Goal: Task Accomplishment & Management: Manage account settings

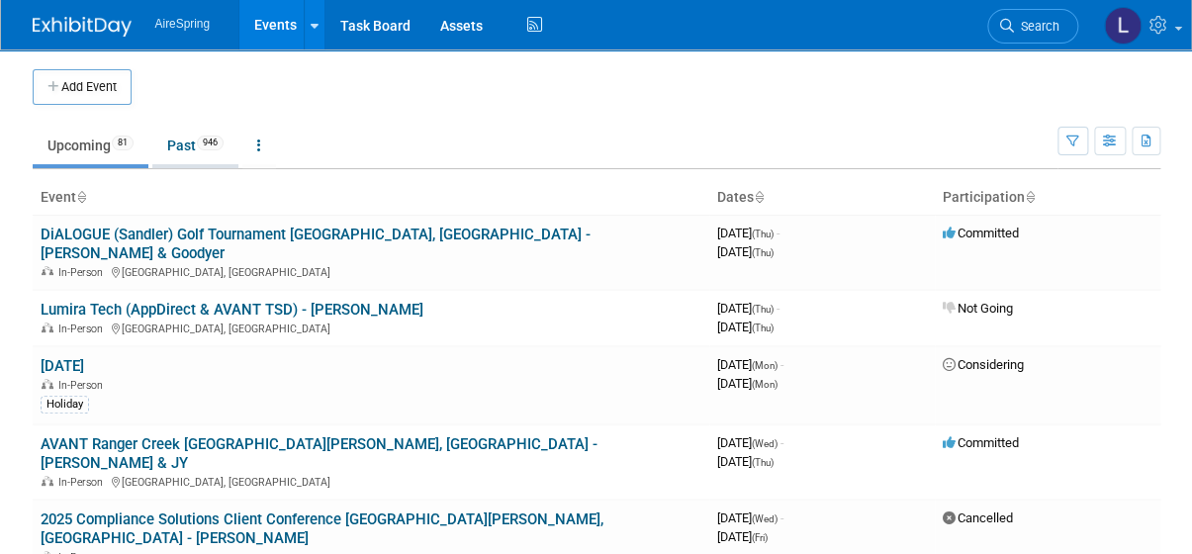
click at [179, 150] on link "Past 946" at bounding box center [195, 146] width 86 height 38
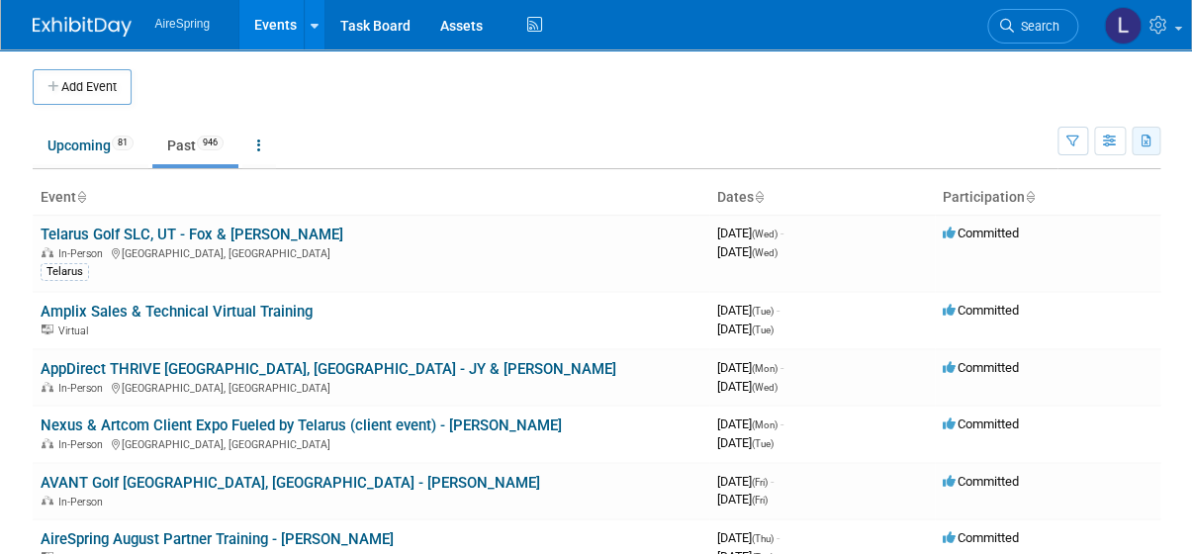
click at [1138, 141] on button "button" at bounding box center [1146, 141] width 29 height 29
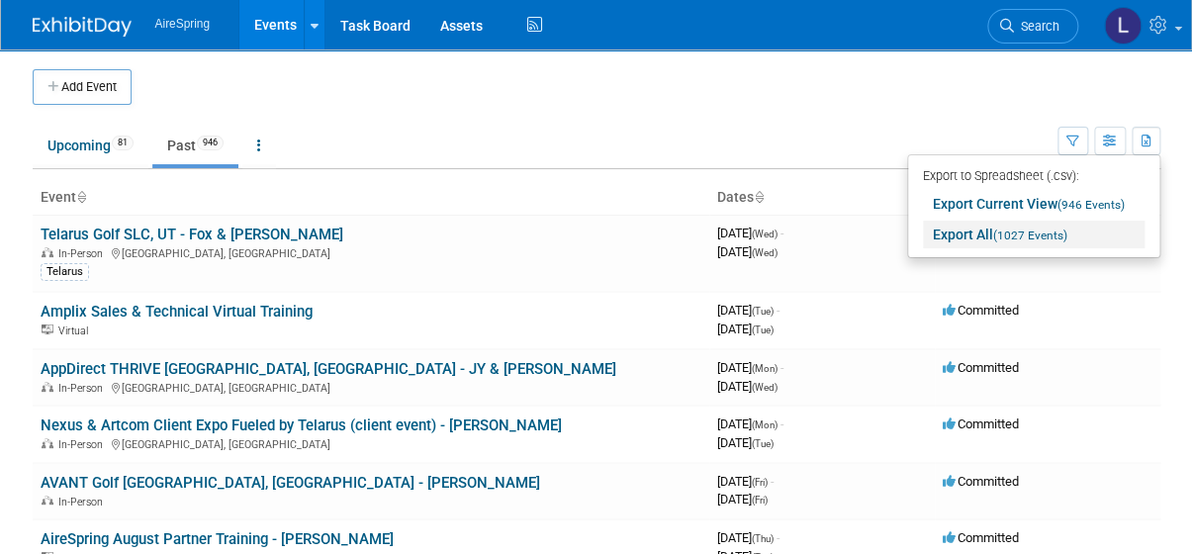
click at [1040, 235] on span "(1027 Events)" at bounding box center [1030, 236] width 74 height 14
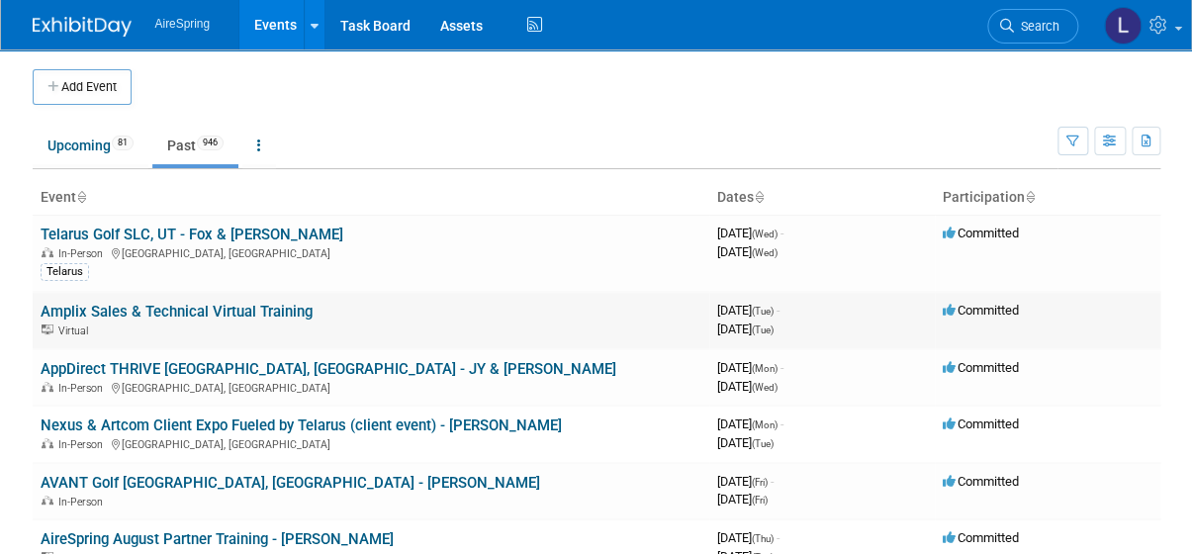
click at [535, 313] on td "Amplix Sales & Technical Virtual Training Virtual" at bounding box center [371, 320] width 677 height 56
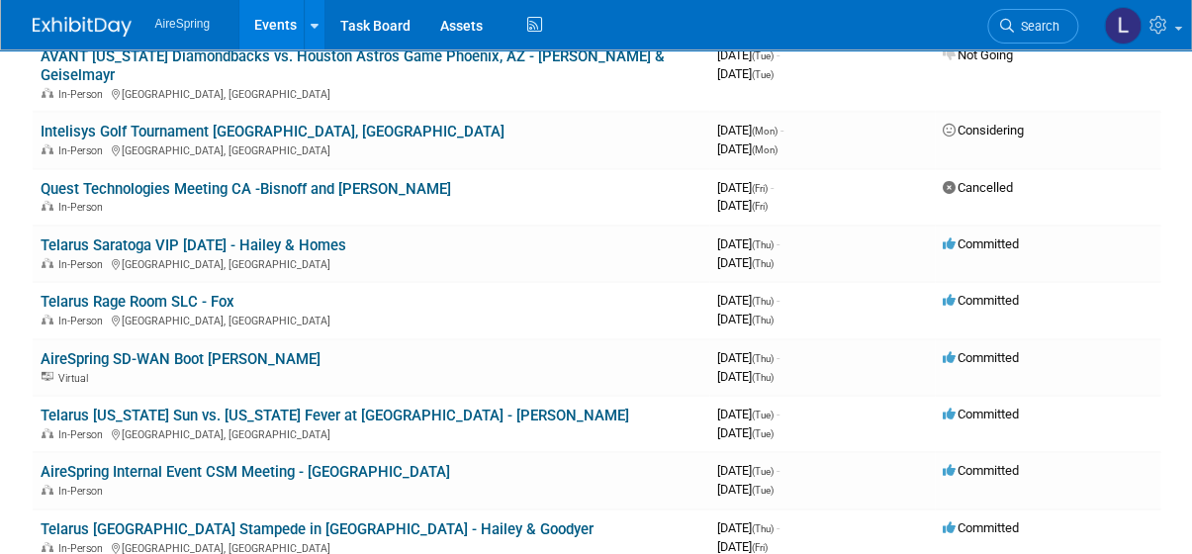
scroll to position [2248, 0]
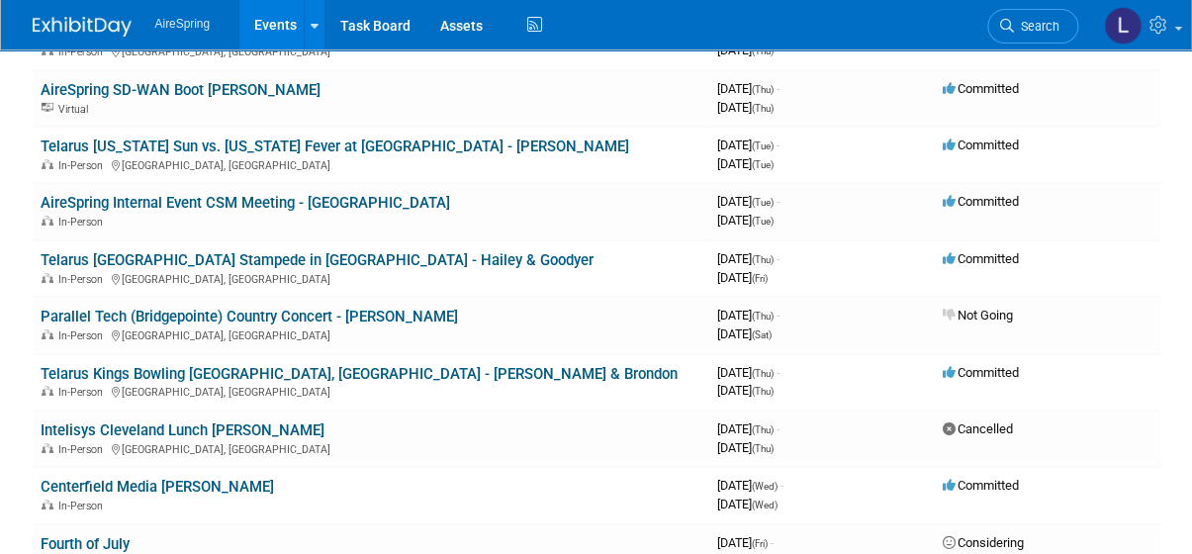
drag, startPoint x: 1188, startPoint y: 52, endPoint x: 584, endPoint y: 550, distance: 783.1
click at [341, 251] on link "Telarus Calgary Stampede in Canada - Hailey & Goodyer" at bounding box center [317, 260] width 553 height 18
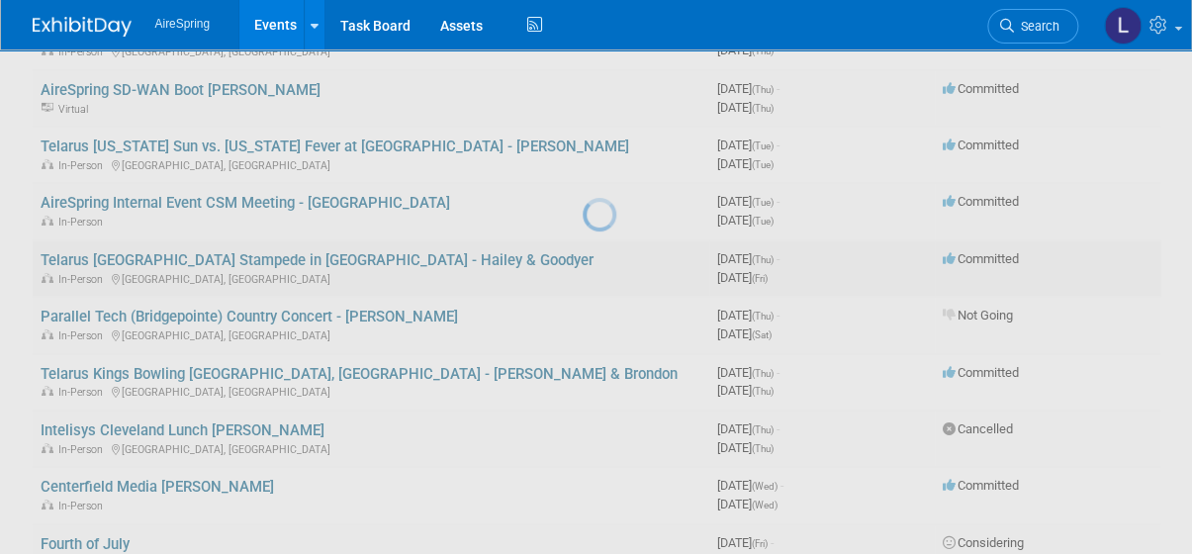
click at [583, 152] on div at bounding box center [597, 277] width 28 height 554
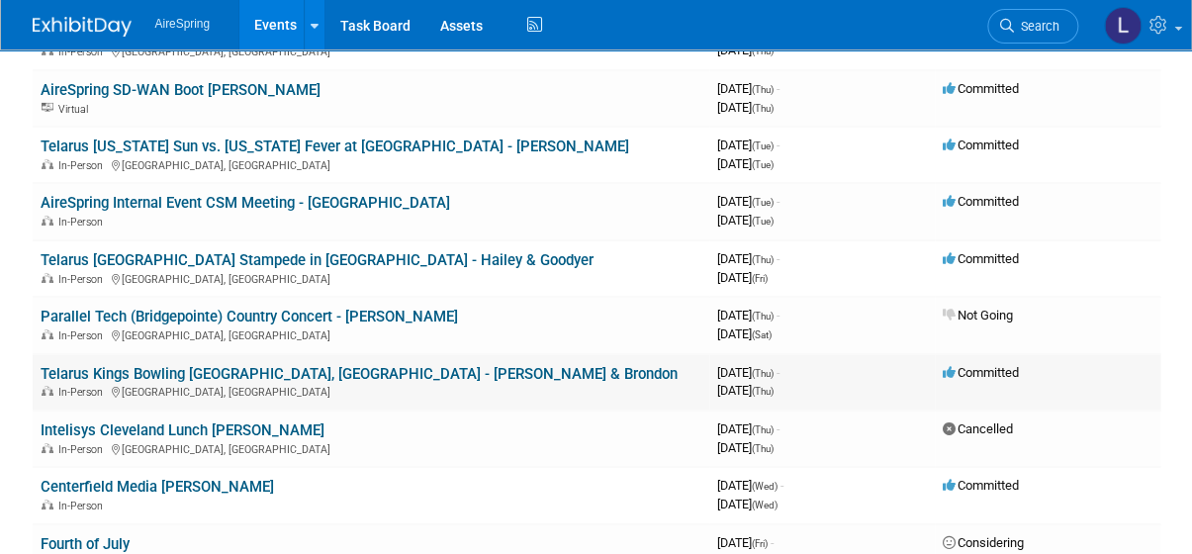
click at [214, 365] on link "Telarus Kings Bowling Orlando, FL - Hester & Brondon" at bounding box center [359, 374] width 637 height 18
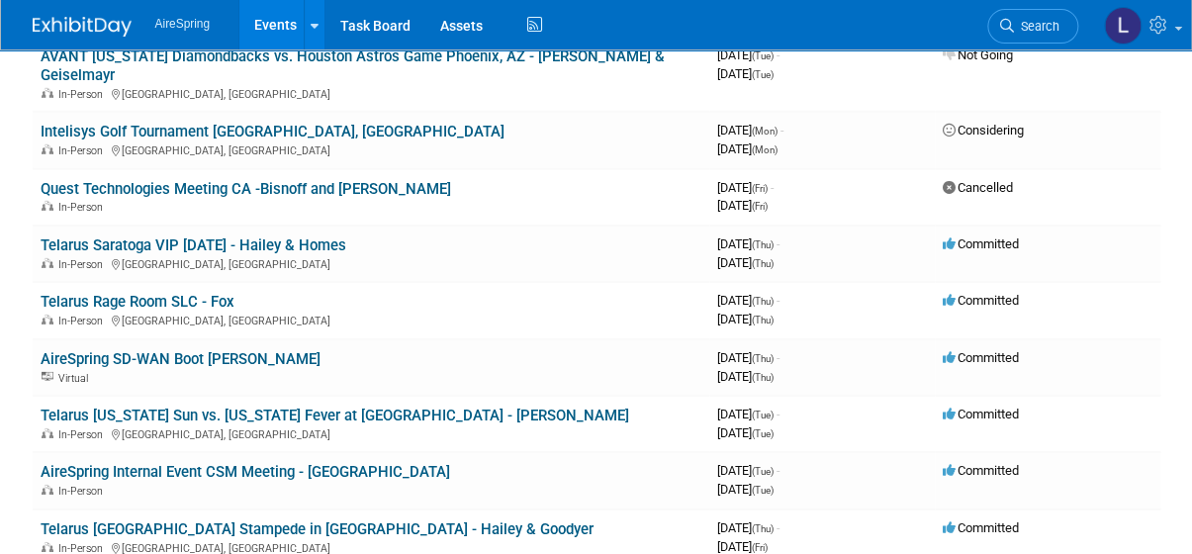
scroll to position [1889, 0]
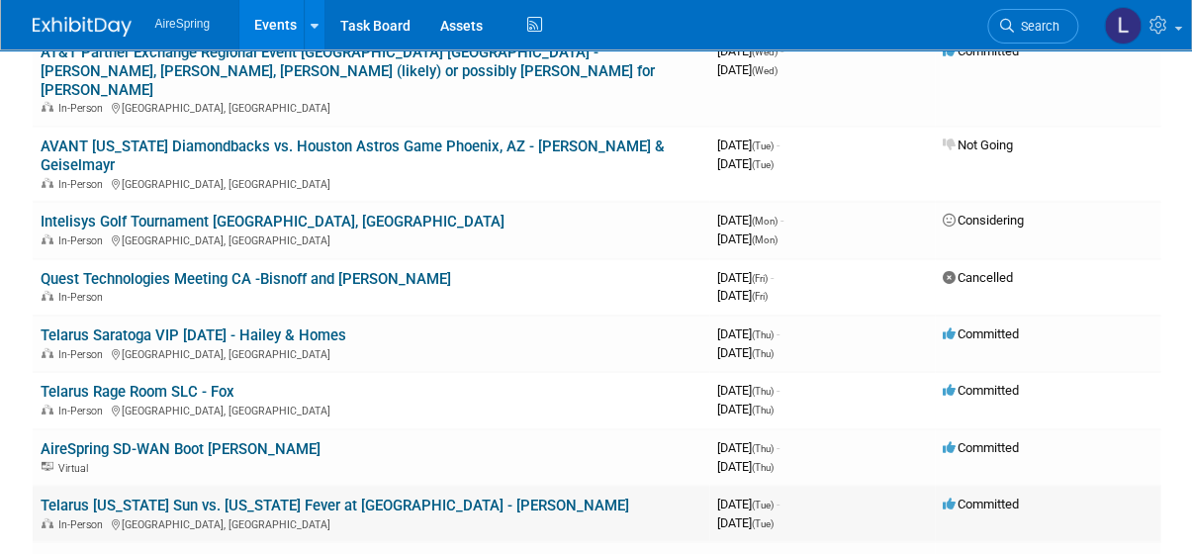
click at [382, 497] on link "Telarus Connecticut Sun vs. Indiana Fever at Boston Garden - Armstrong" at bounding box center [335, 506] width 589 height 18
click at [188, 327] on link "Telarus Saratoga VIP Race Day - Hailey & Homes" at bounding box center [194, 336] width 306 height 18
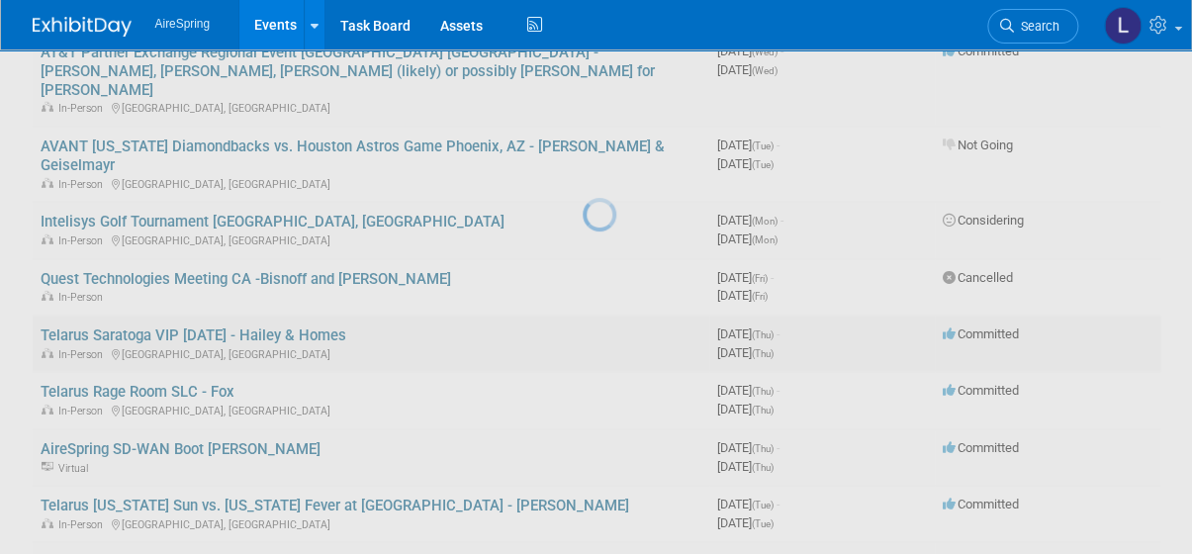
click at [583, 235] on div at bounding box center [597, 277] width 28 height 554
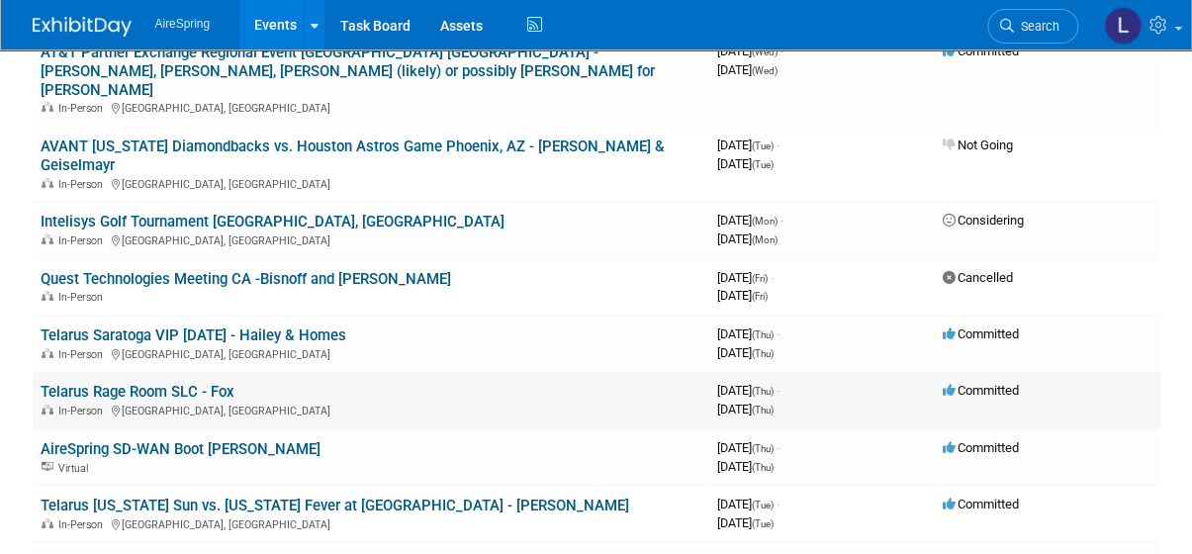
click at [143, 383] on link "Telarus Rage Room SLC - Fox" at bounding box center [138, 392] width 194 height 18
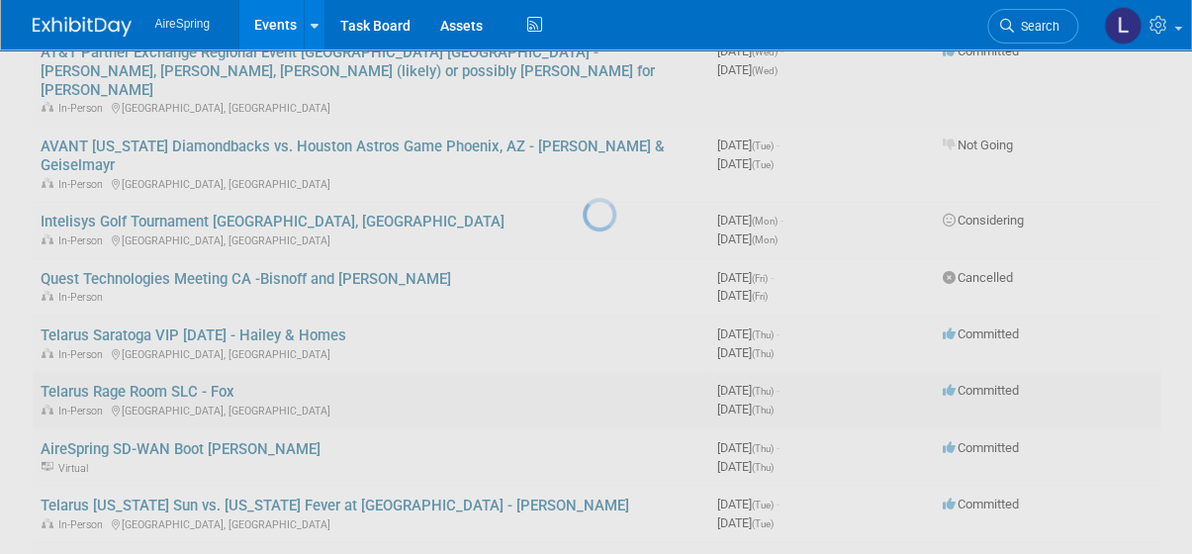
click at [583, 297] on div at bounding box center [597, 277] width 28 height 554
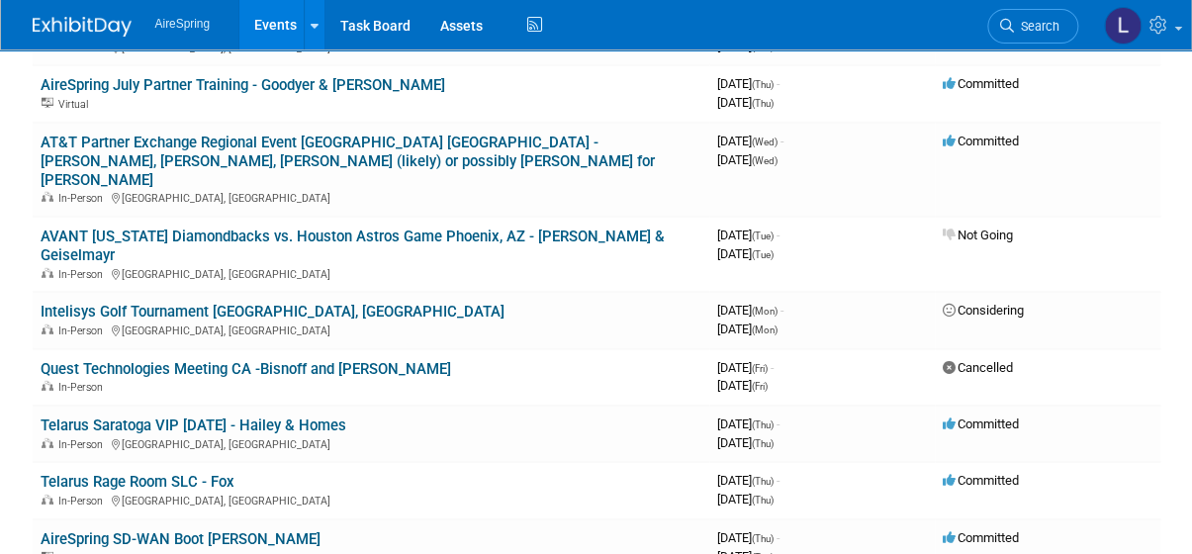
scroll to position [1619, 0]
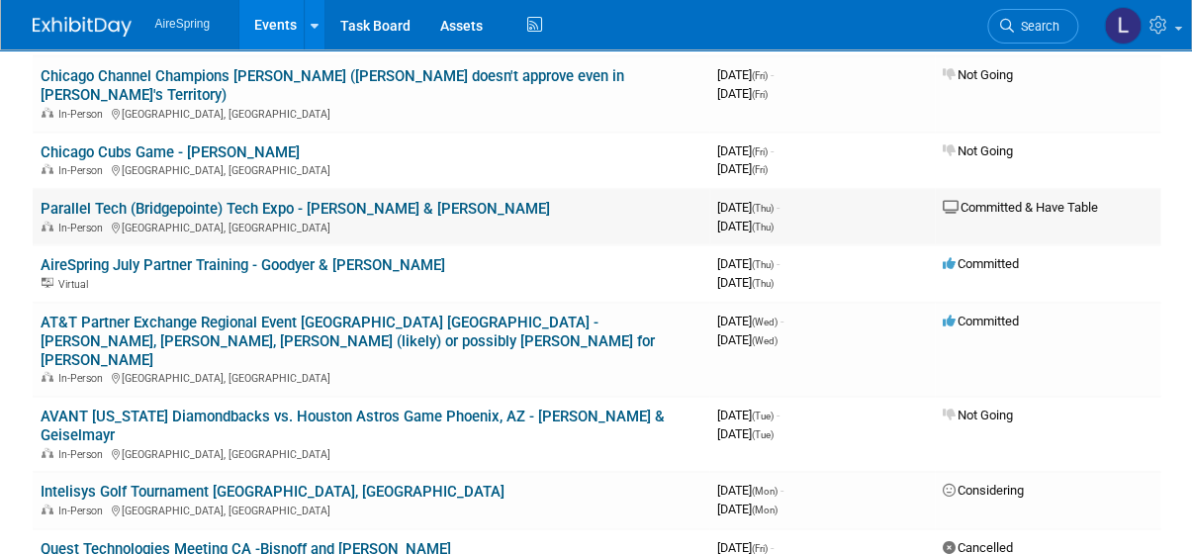
click at [316, 200] on link "Parallel Tech (Bridgepointe) Tech Expo - O'Leary & Beavers" at bounding box center [296, 209] width 510 height 18
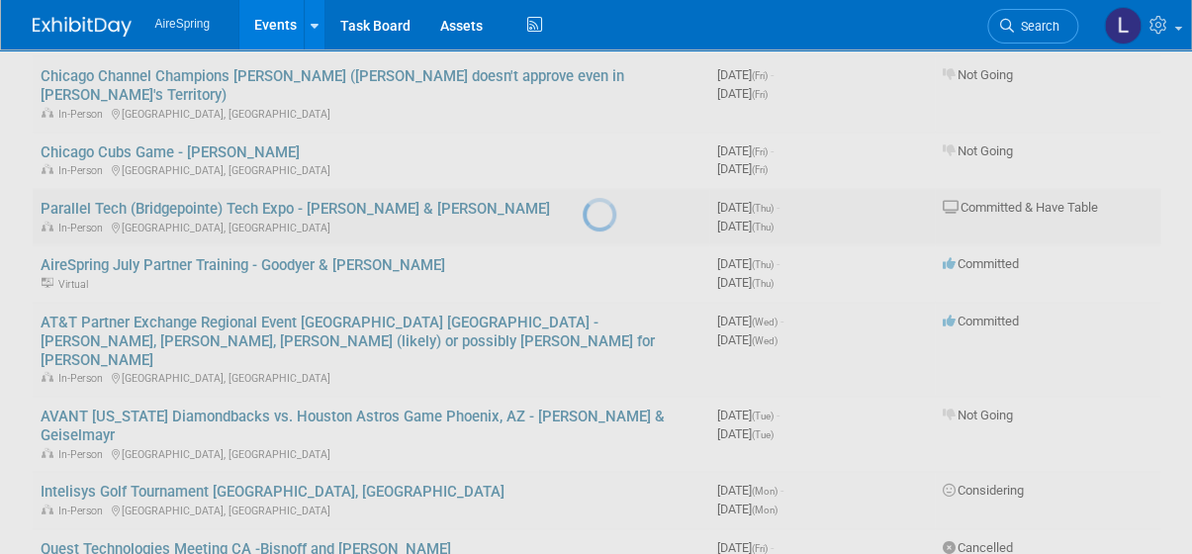
click at [583, 151] on div at bounding box center [597, 277] width 28 height 554
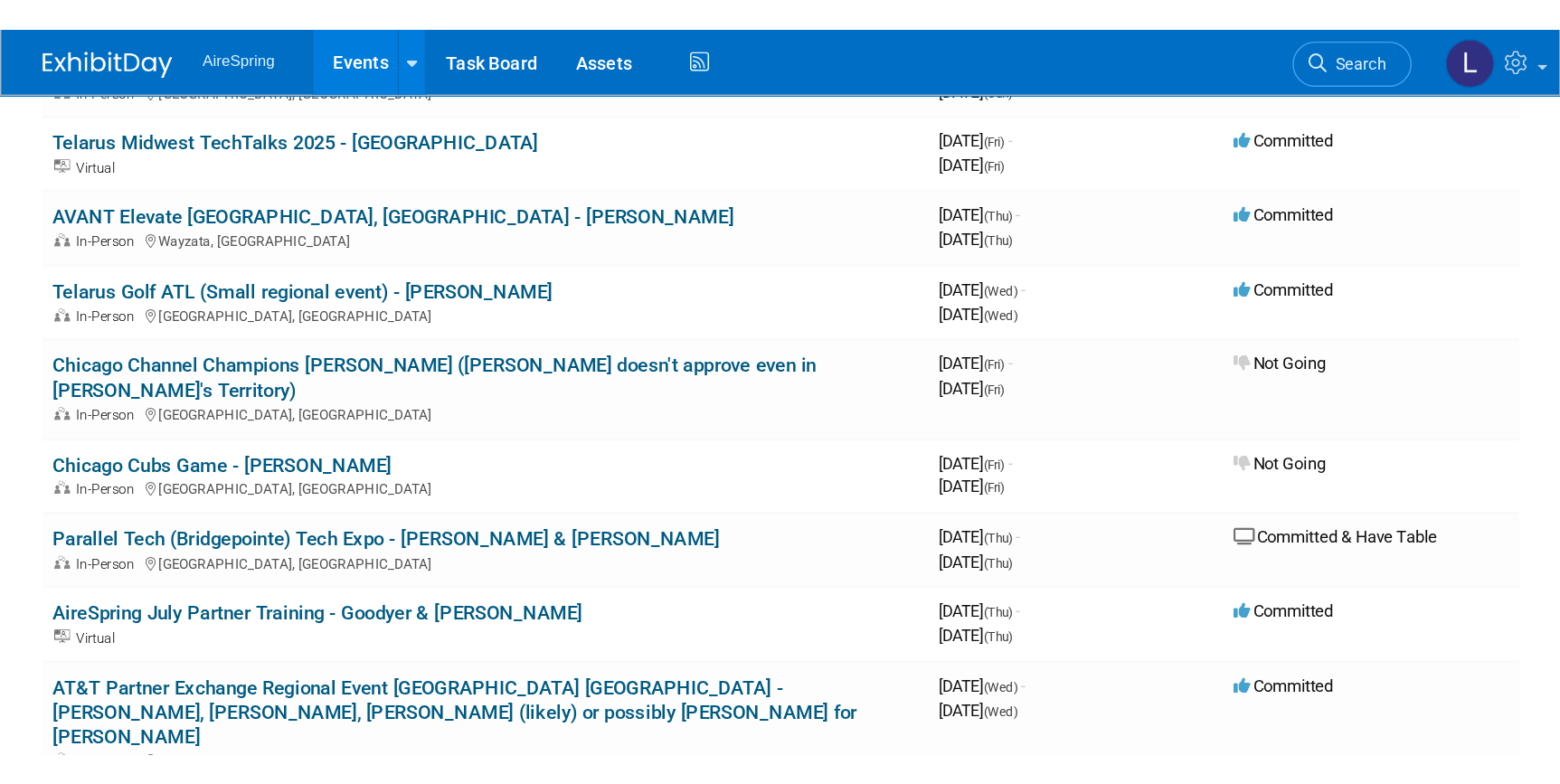
scroll to position [1233, 0]
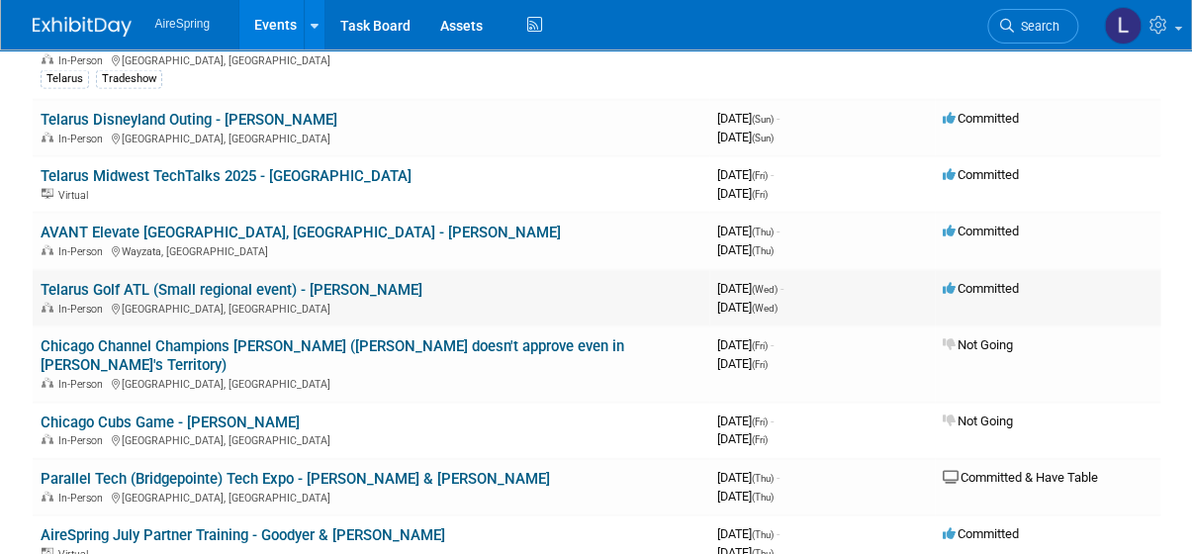
click at [151, 281] on link "Telarus Golf ATL (Small regional event) - Michael" at bounding box center [232, 290] width 382 height 18
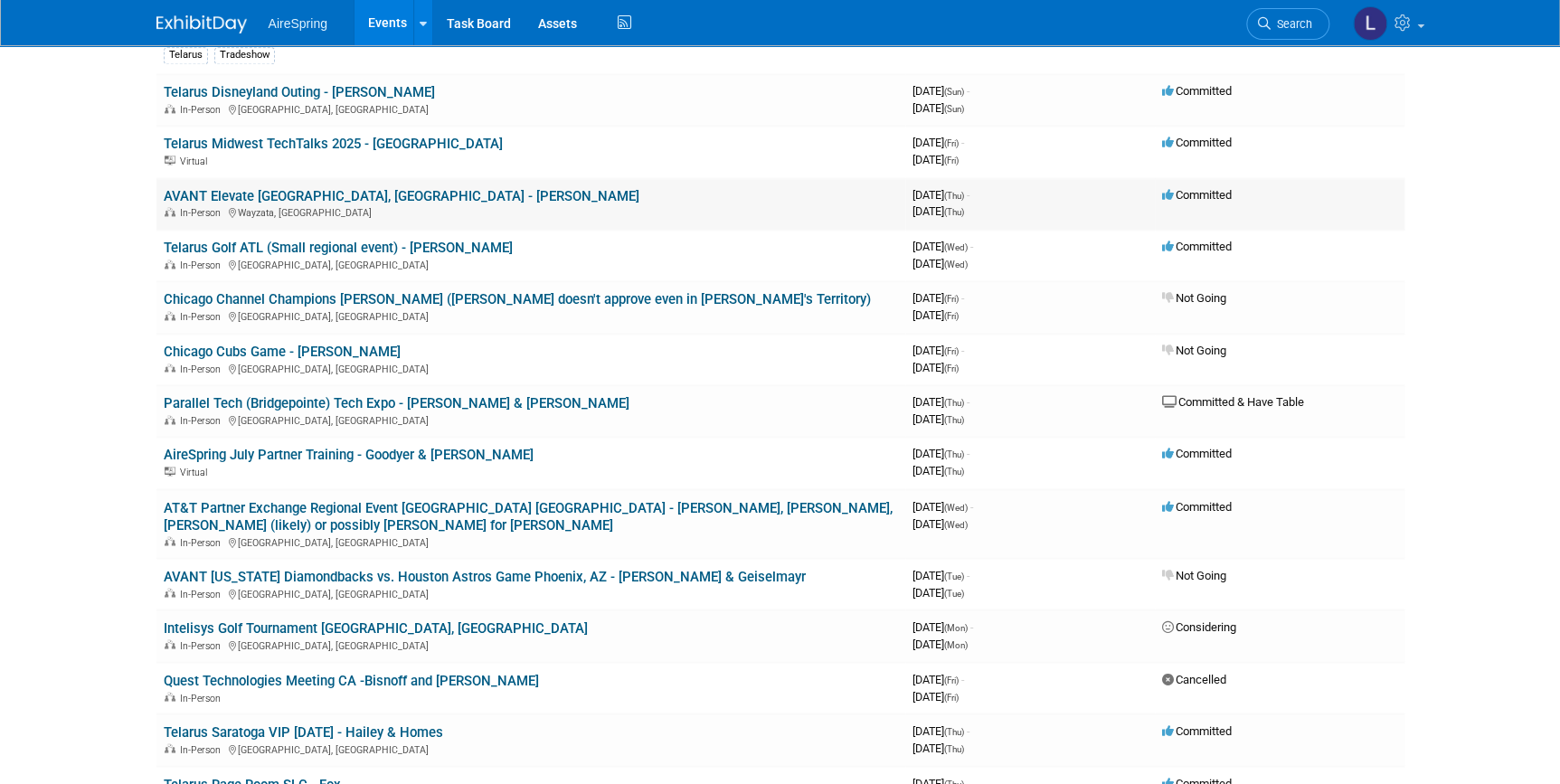
scroll to position [1068, 0]
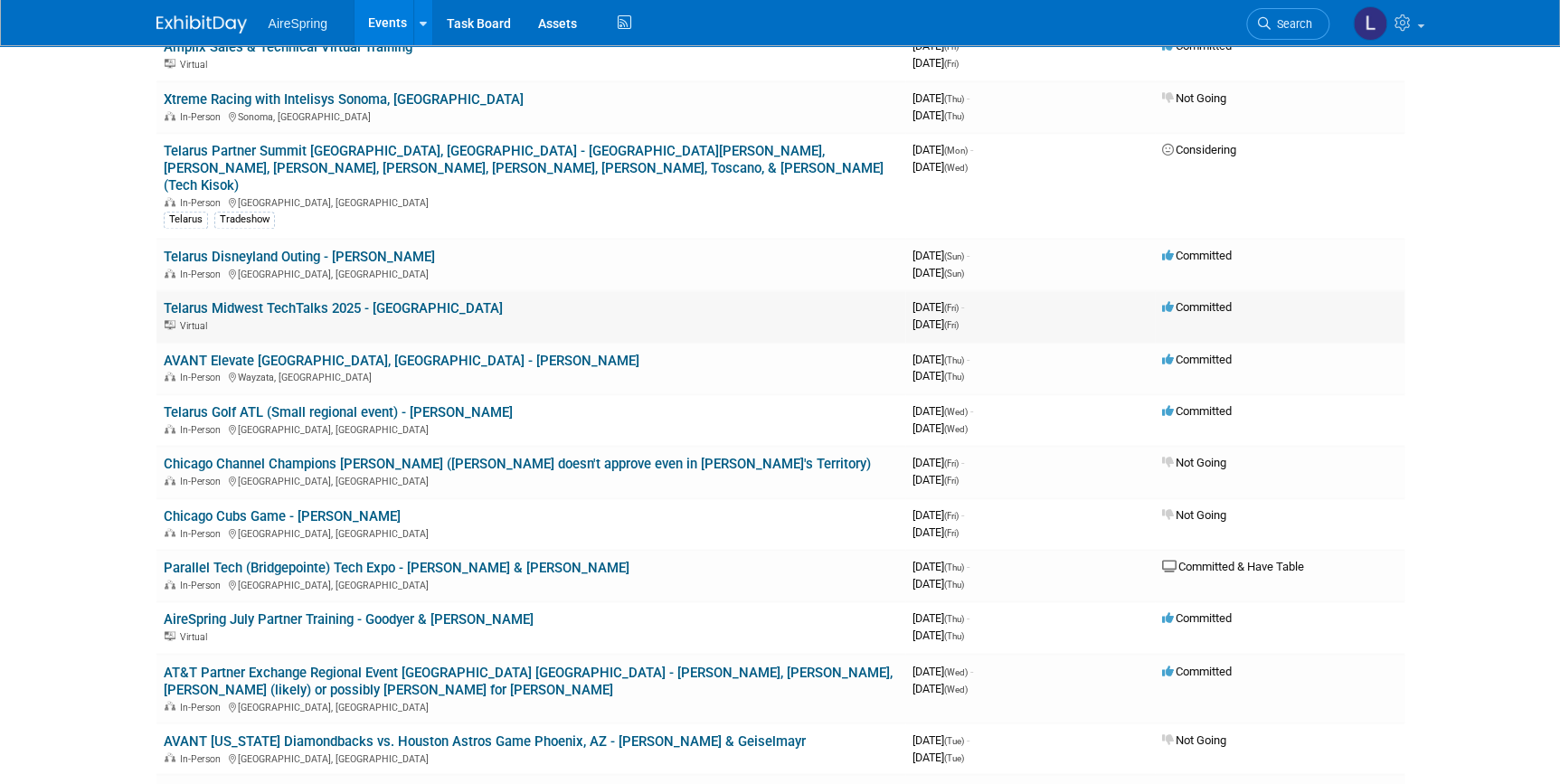
click at [314, 301] on link "Telarus Midwest TechTalks 2025 - [GEOGRAPHIC_DATA]" at bounding box center [333, 309] width 339 height 16
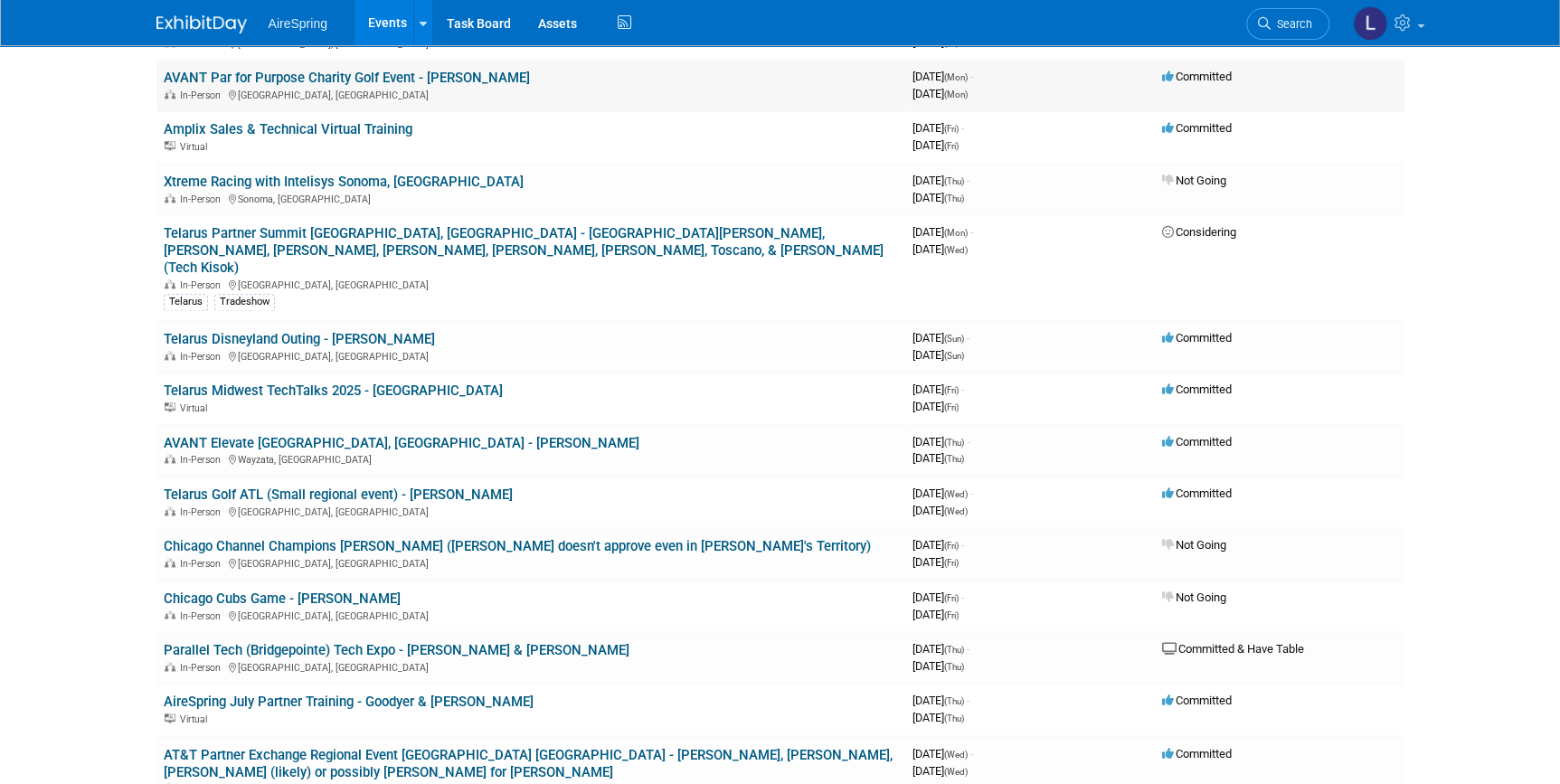
click at [239, 72] on link "AVANT Par for Purpose Charity Golf Event - [PERSON_NAME]" at bounding box center [346, 78] width 366 height 16
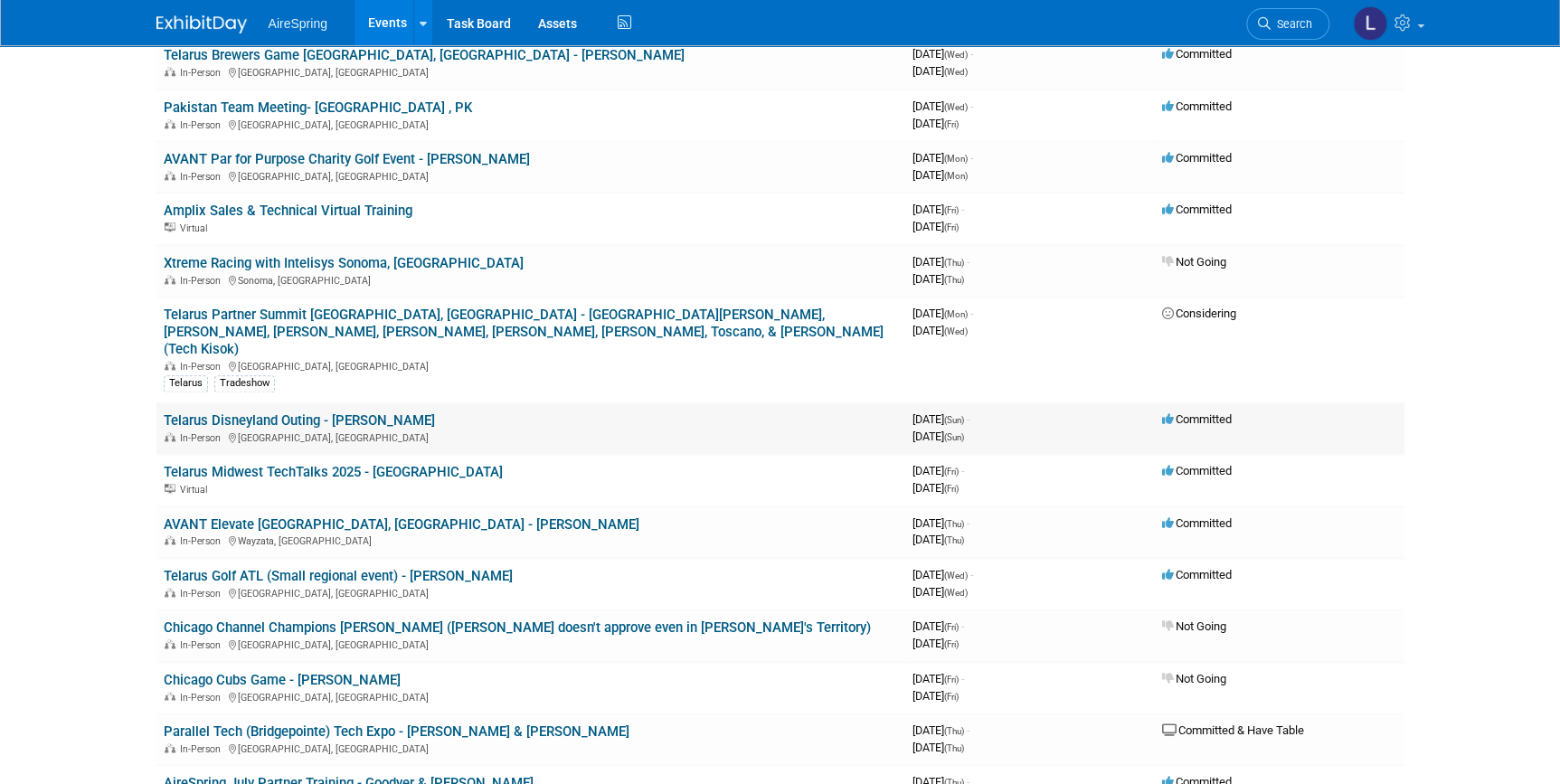
scroll to position [821, 0]
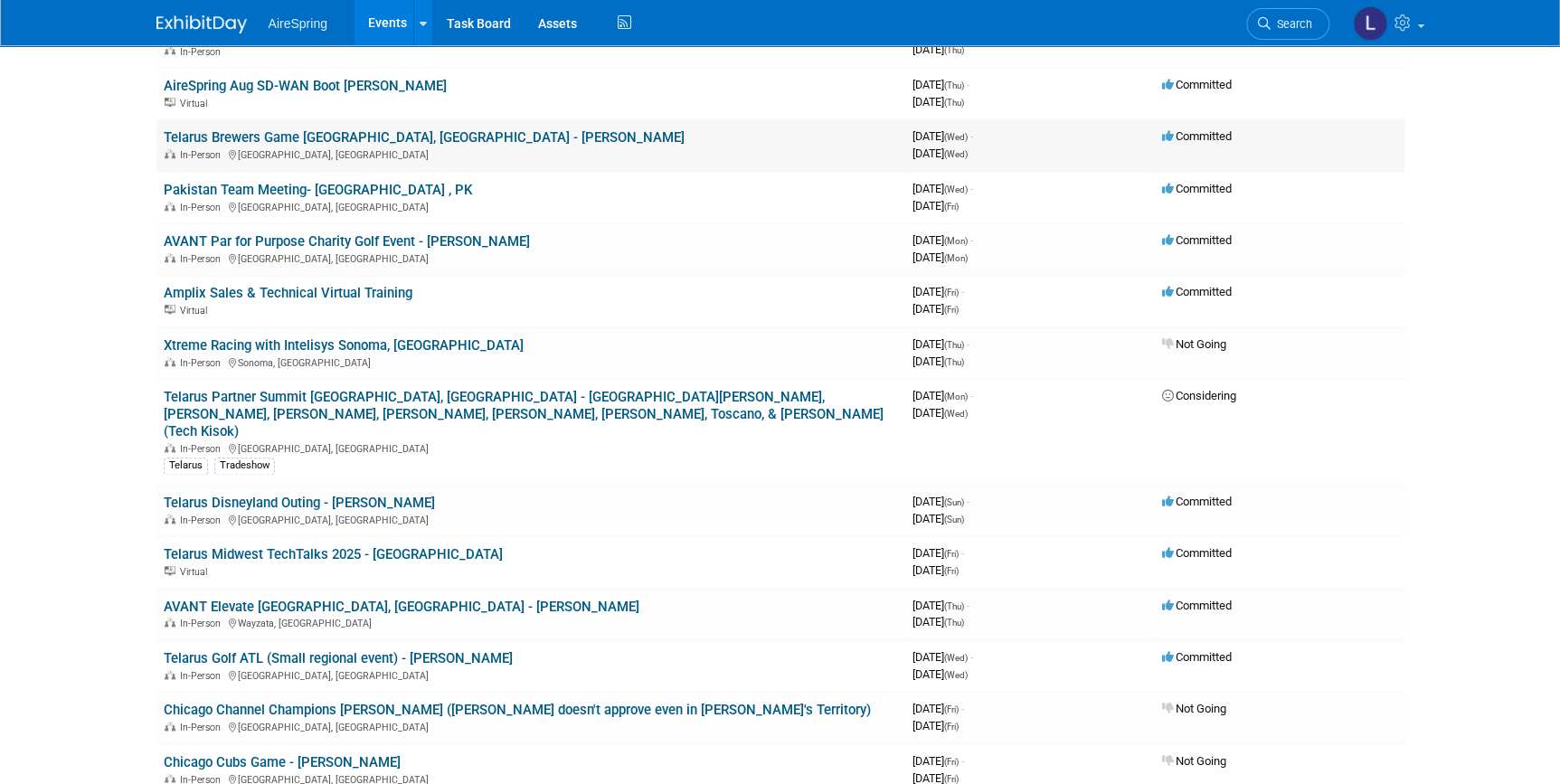
click at [275, 135] on link "Telarus Brewers Game [GEOGRAPHIC_DATA], [GEOGRAPHIC_DATA] - [PERSON_NAME]" at bounding box center [424, 138] width 521 height 16
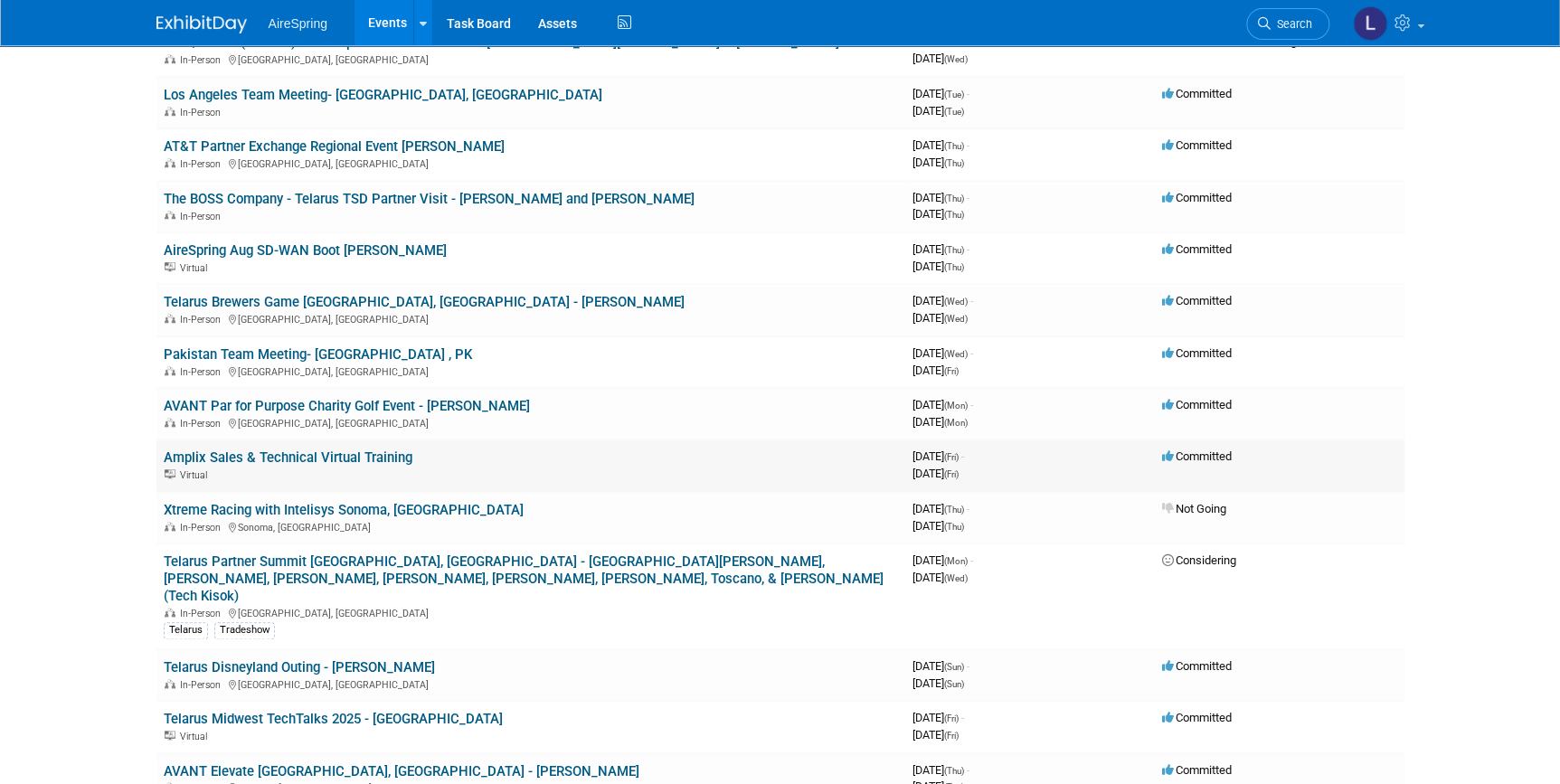
scroll to position [575, 0]
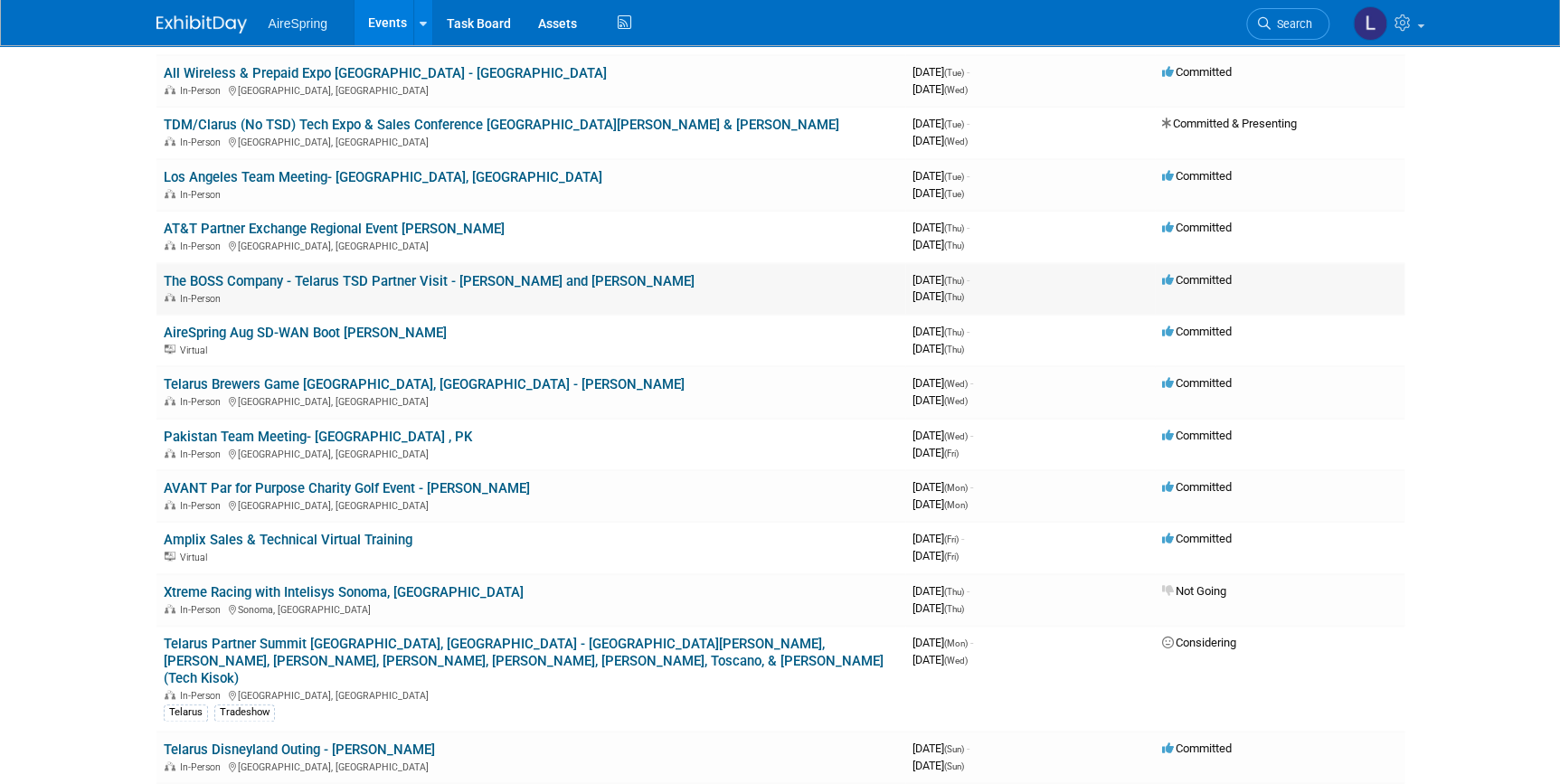
click at [373, 274] on link "The BOSS Company - Telarus TSD Partner Visit - [PERSON_NAME] and [PERSON_NAME]" at bounding box center [429, 281] width 531 height 16
click at [276, 273] on link "The BOSS Company - Telarus TSD Partner Visit - [PERSON_NAME] and [PERSON_NAME]" at bounding box center [429, 281] width 531 height 16
click at [366, 128] on link "TDM/Clarus (No TSD) Tech Expo & Sales Conference [GEOGRAPHIC_DATA][PERSON_NAME]…" at bounding box center [501, 125] width 675 height 16
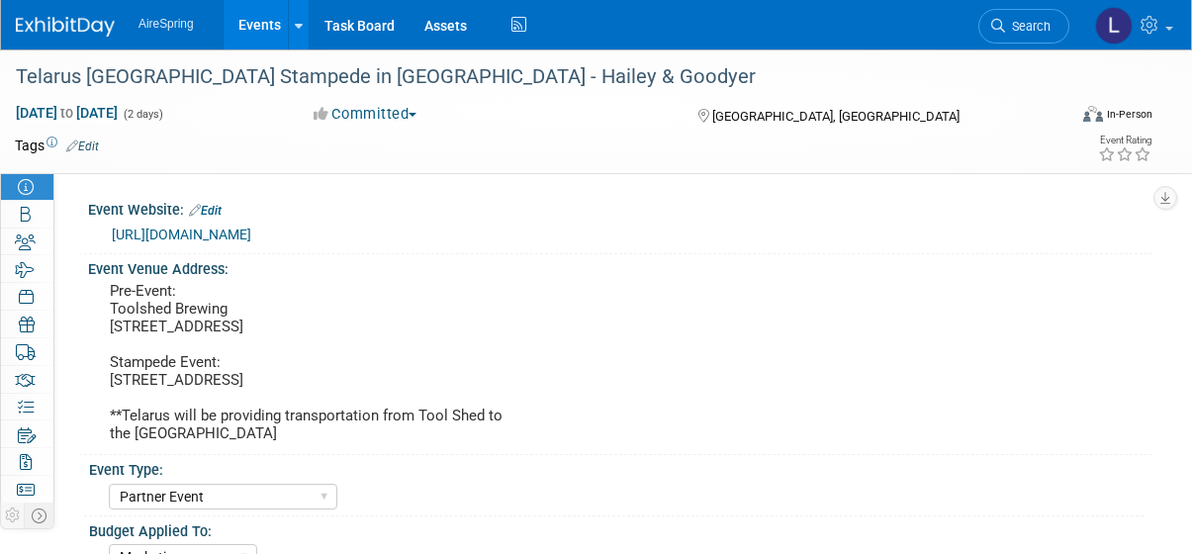
select select "Partner Event"
select select "Marketing"
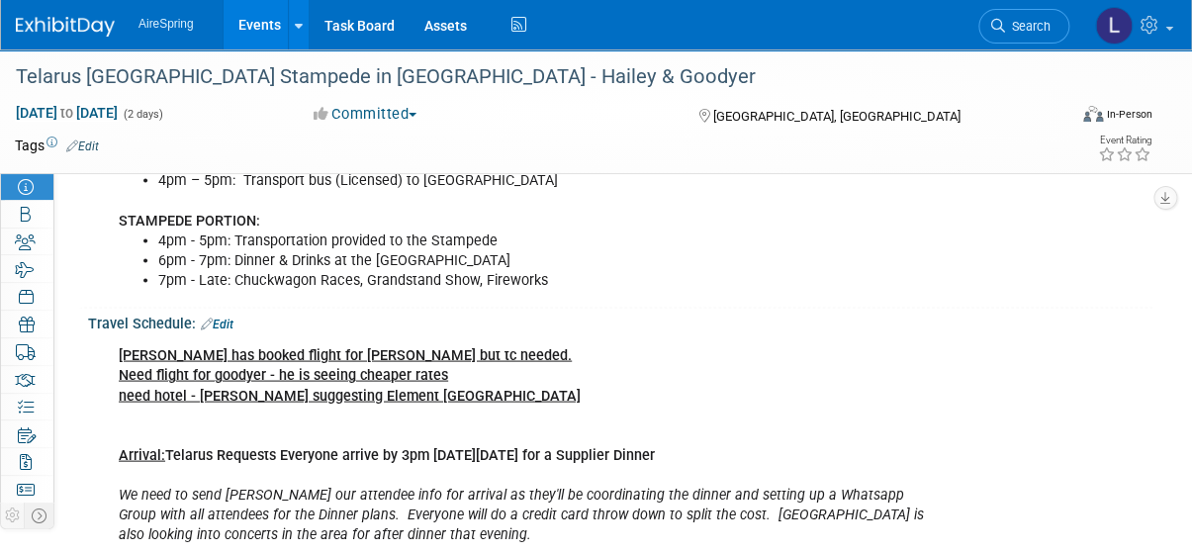
scroll to position [1206, 0]
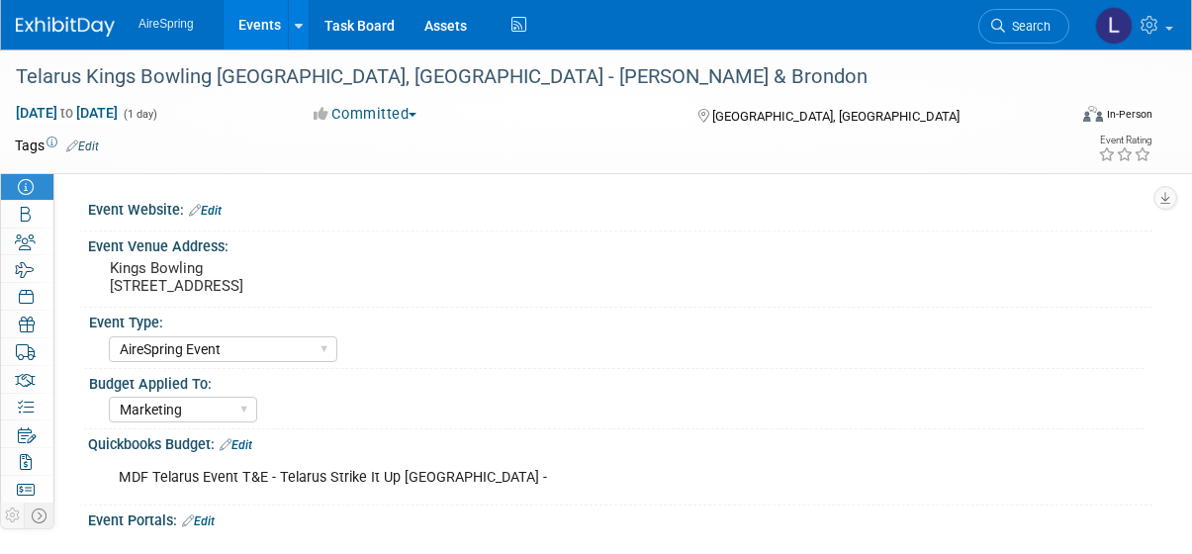
select select "AireSpring Event"
select select "Marketing"
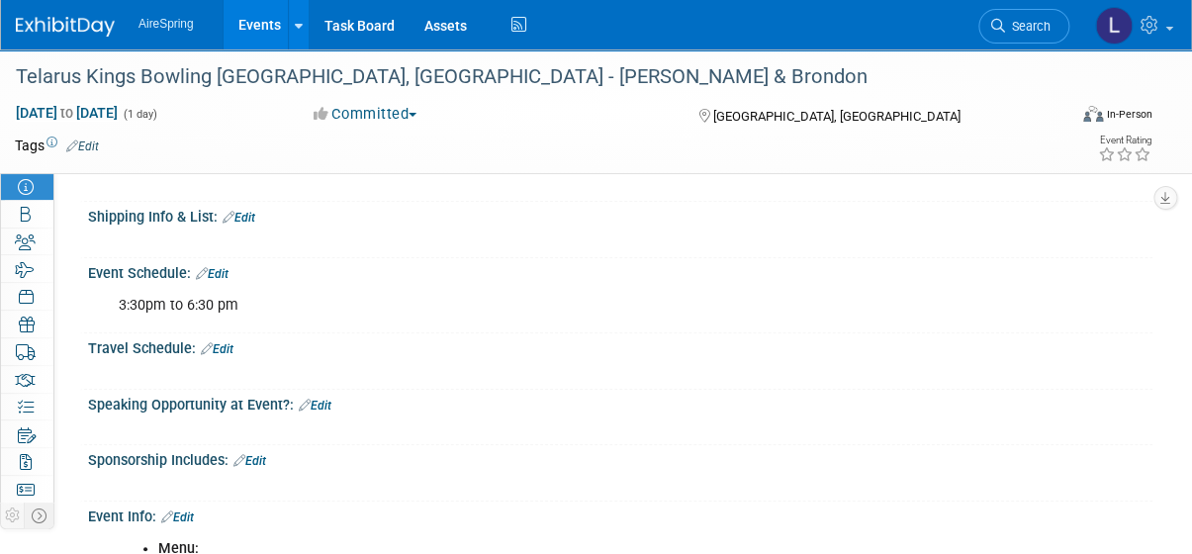
scroll to position [629, 0]
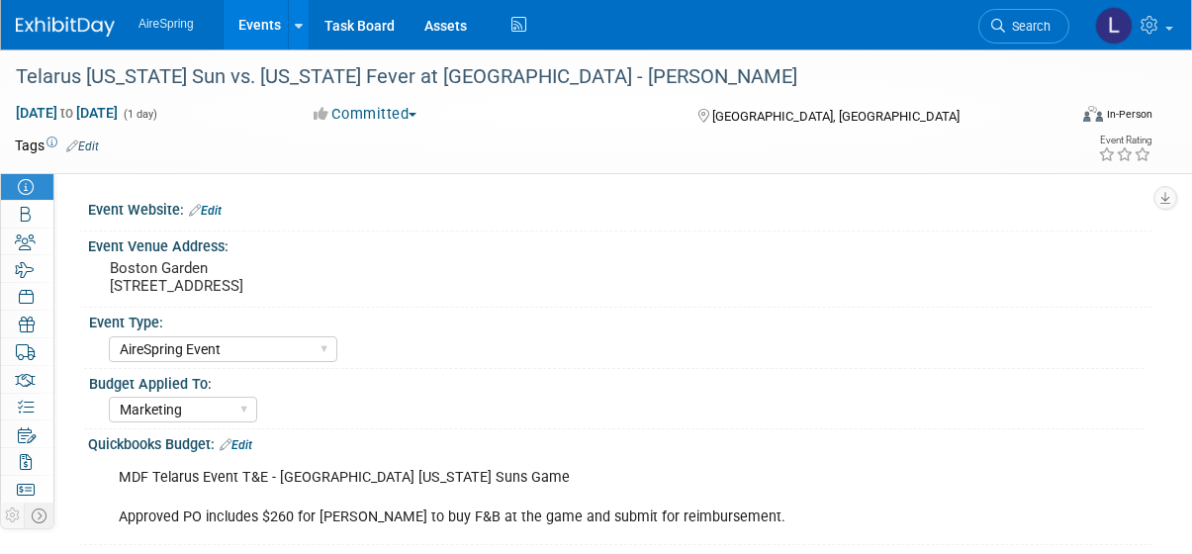
select select "AireSpring Event"
select select "Marketing"
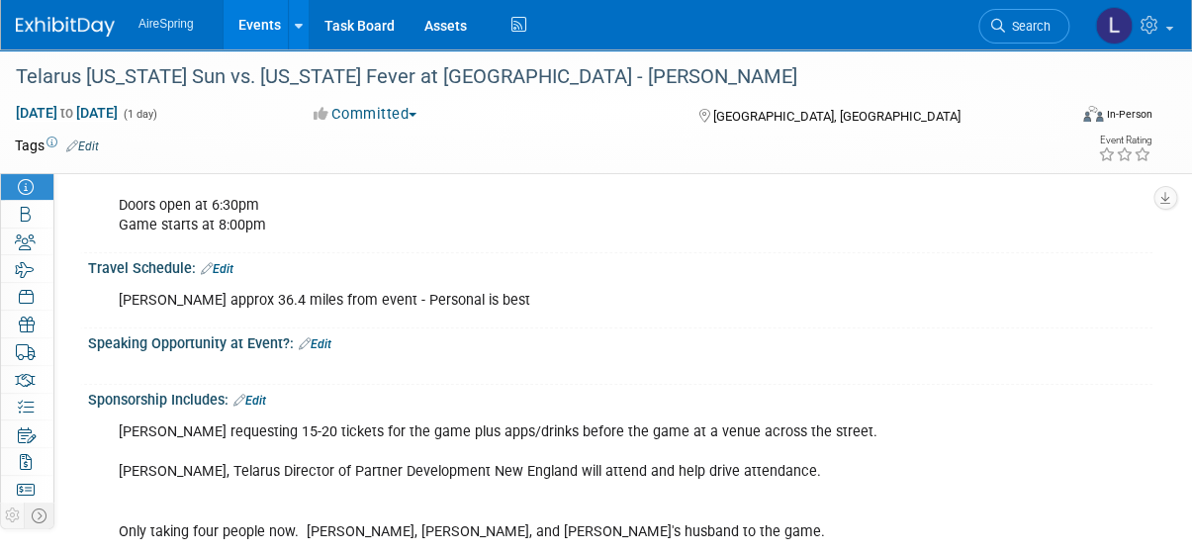
scroll to position [629, 0]
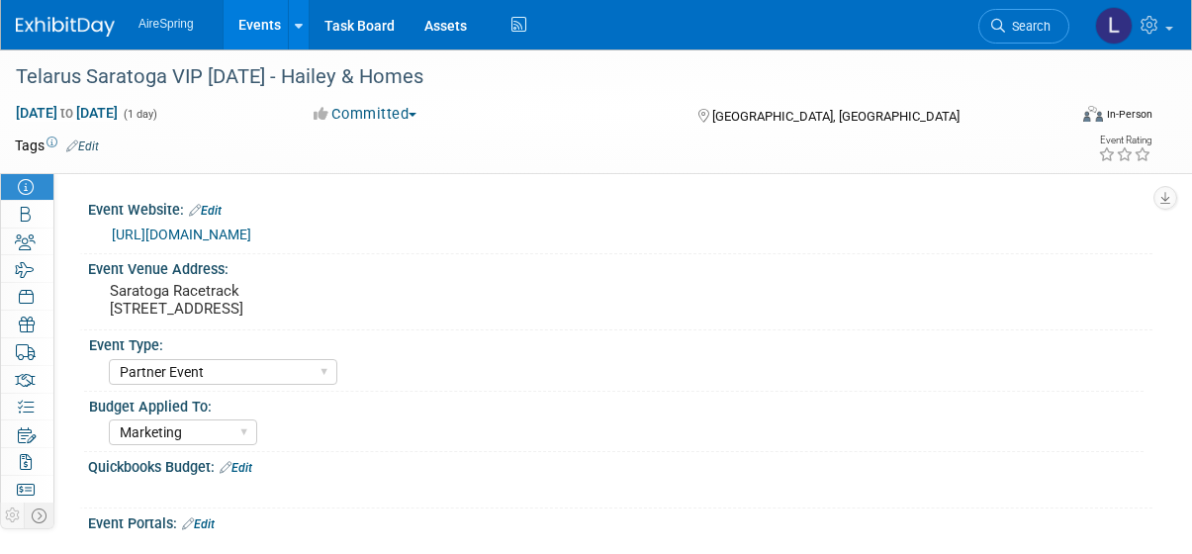
select select "Partner Event"
select select "Marketing"
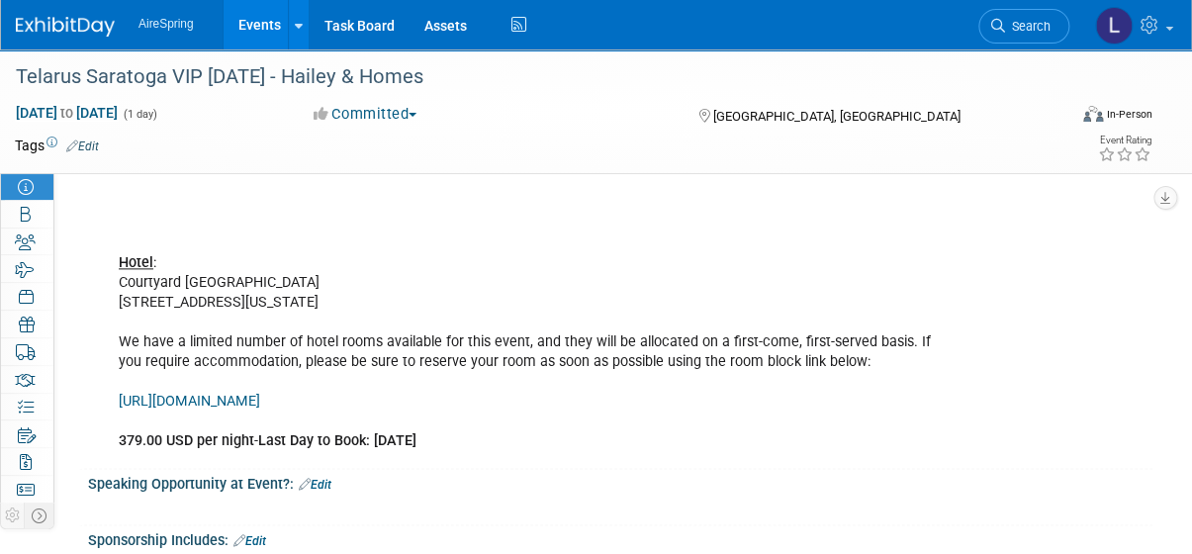
scroll to position [809, 0]
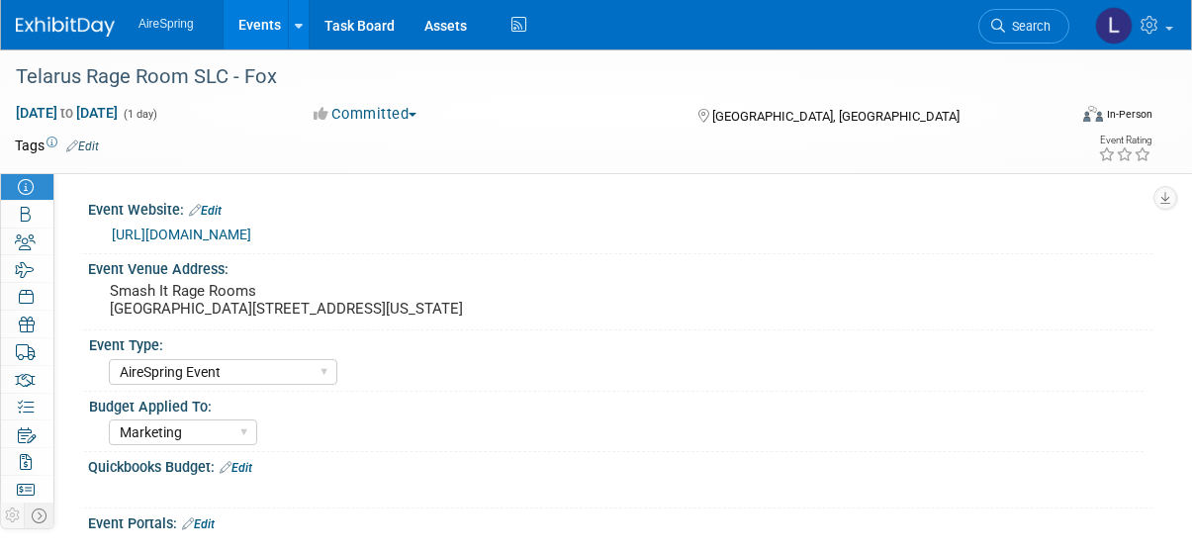
select select "AireSpring Event"
select select "Marketing"
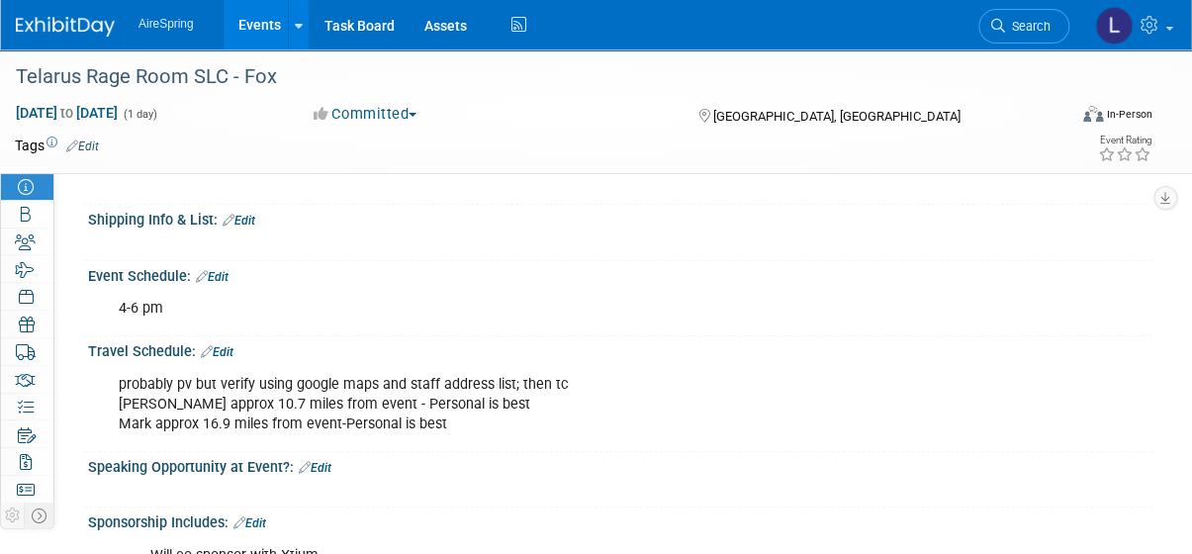
scroll to position [449, 0]
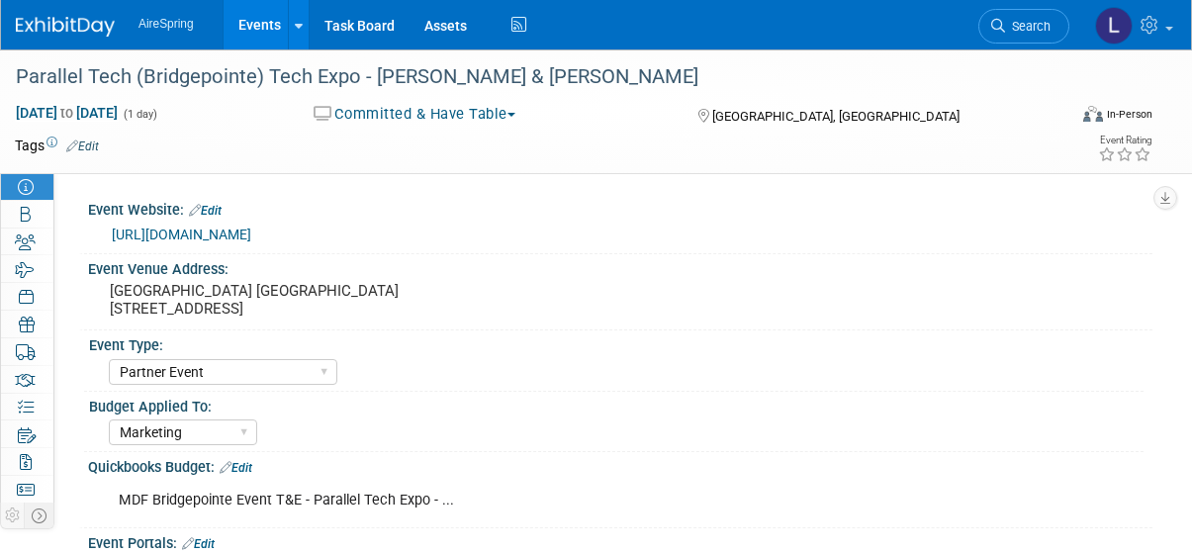
select select "Partner Event"
select select "Marketing"
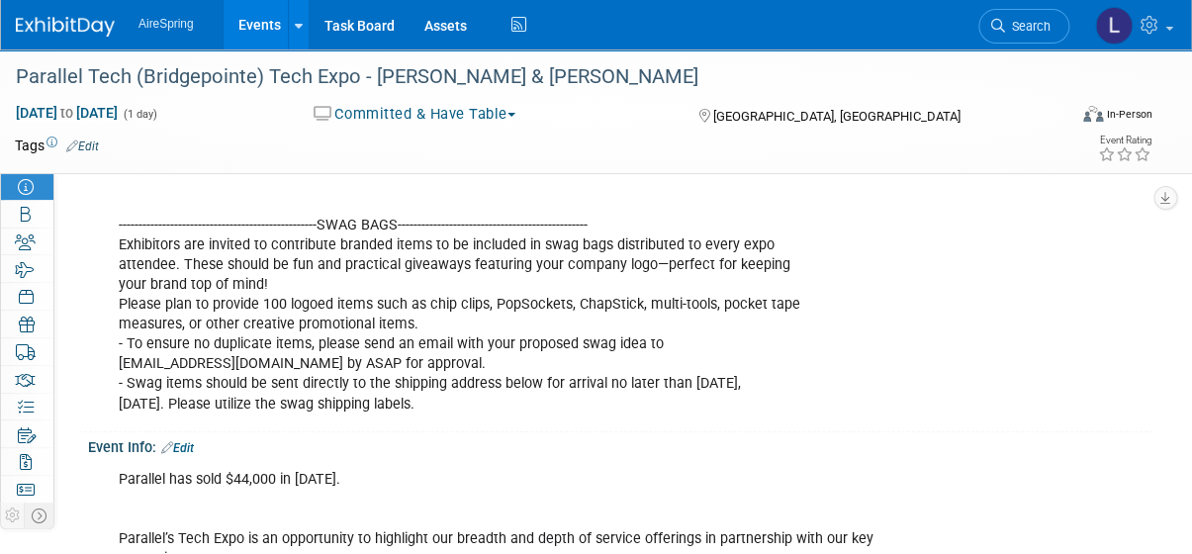
scroll to position [1315, 0]
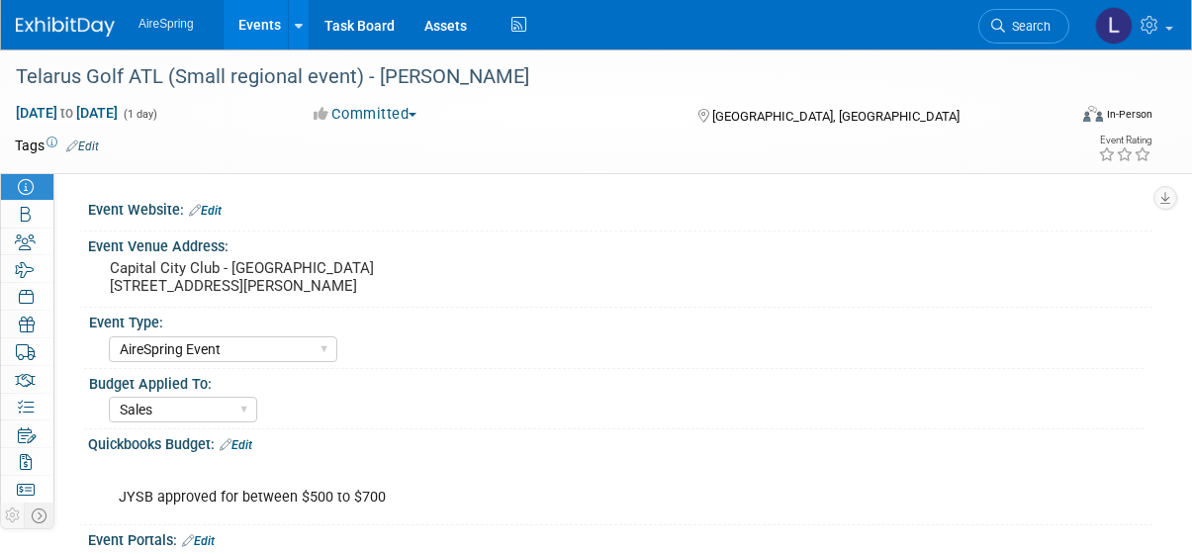
select select "AireSpring Event"
select select "Sales"
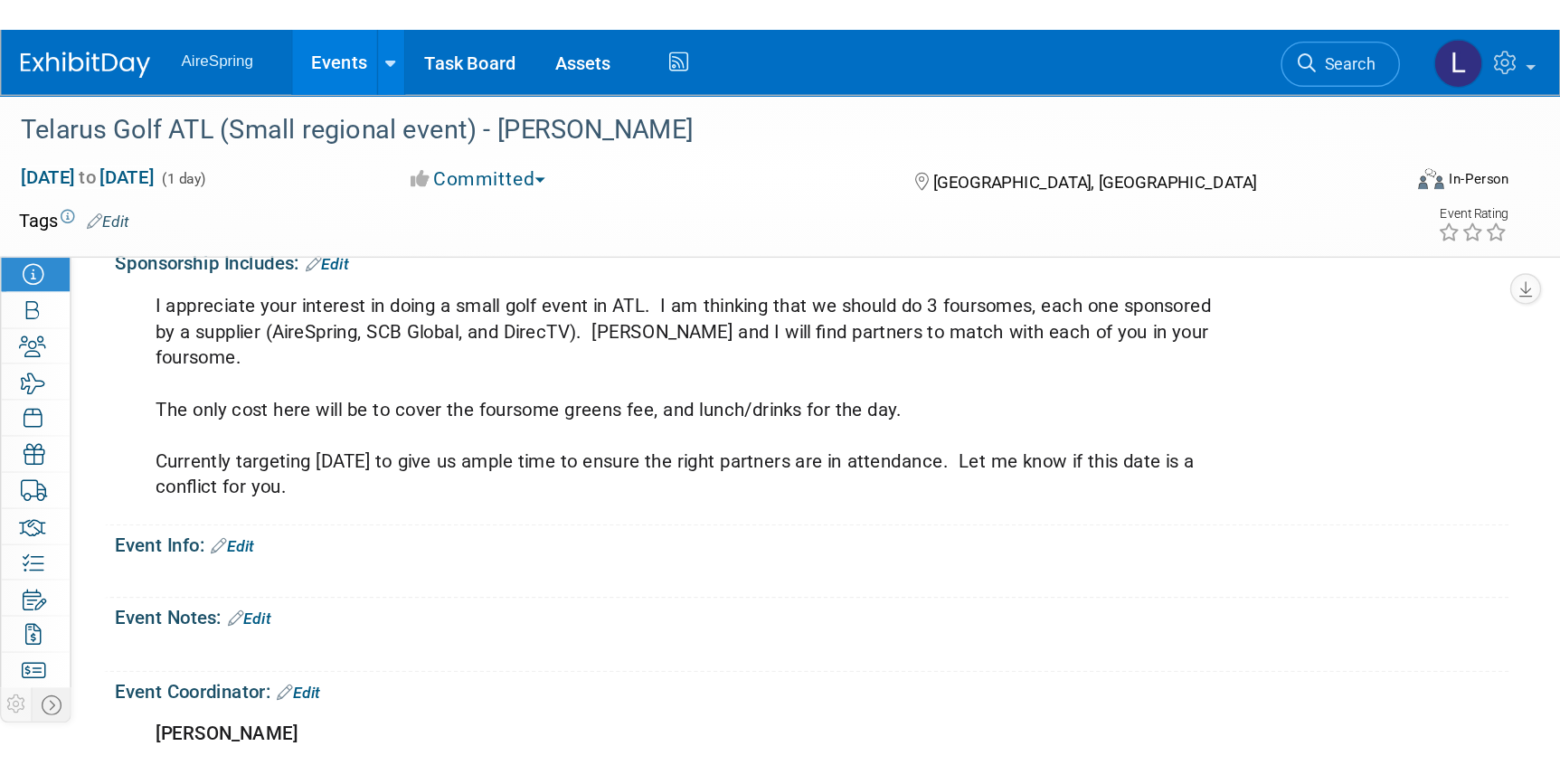
scroll to position [739, 0]
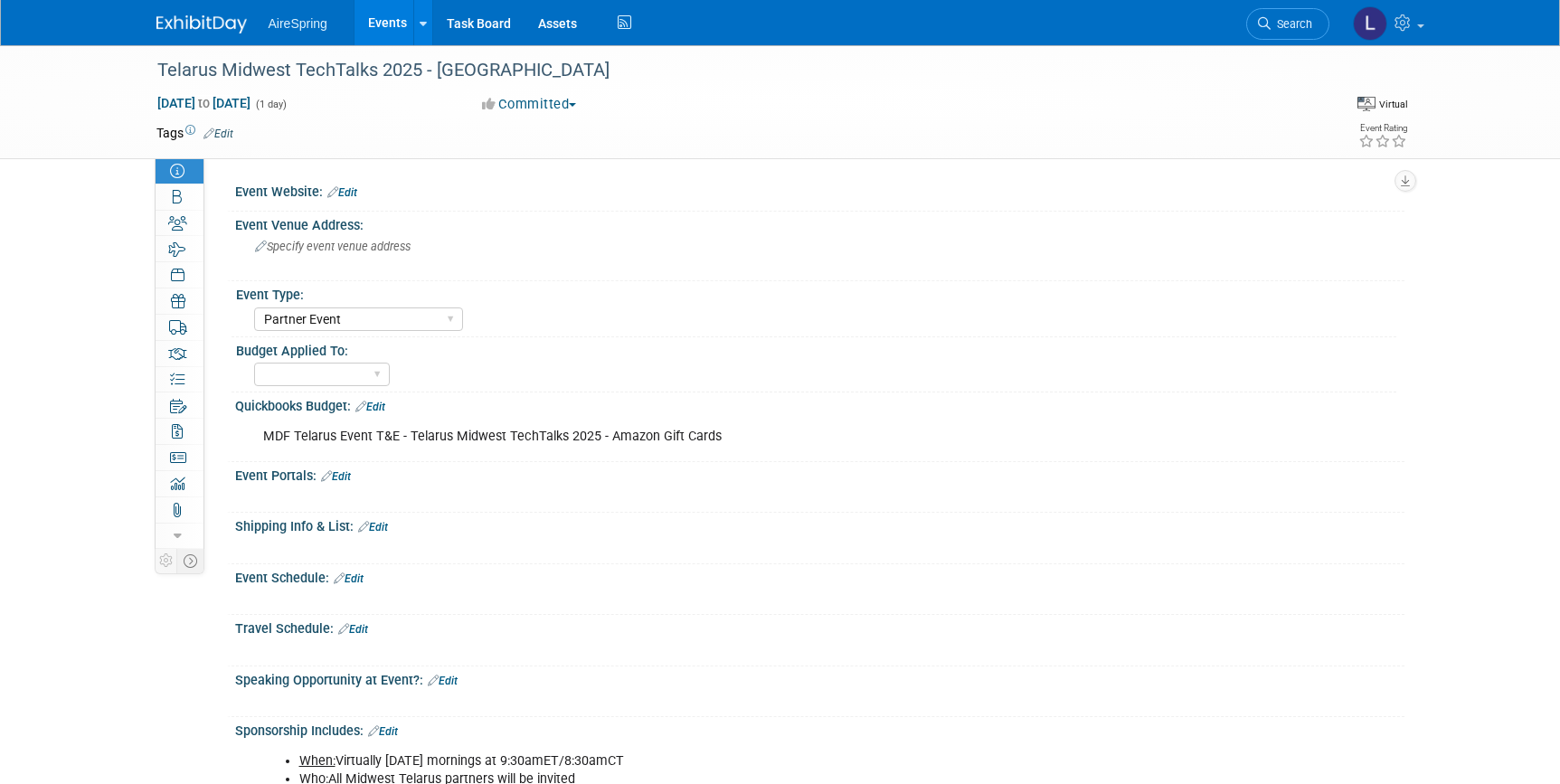
select select "Partner Event"
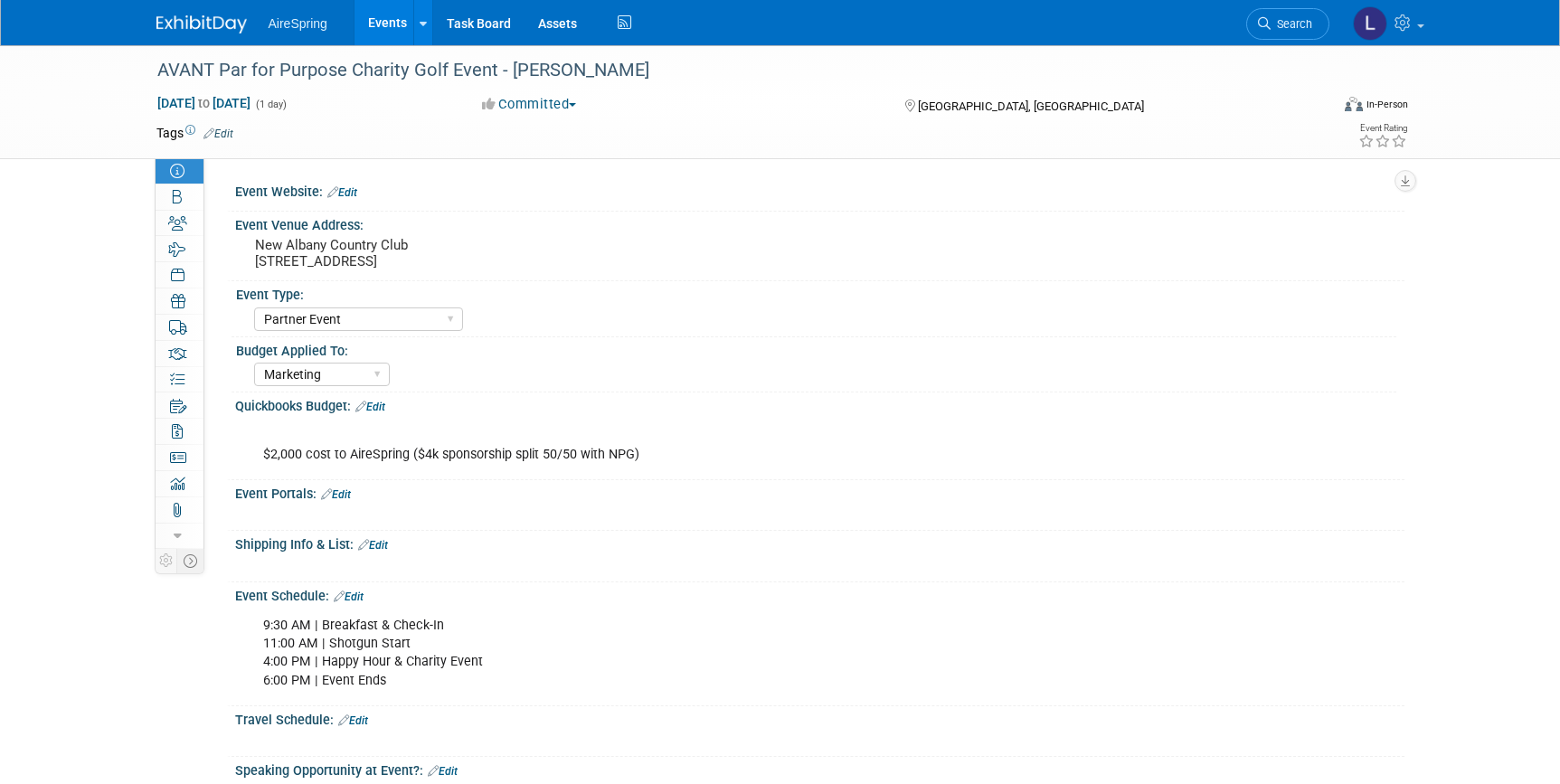
select select "Partner Event"
select select "Marketing"
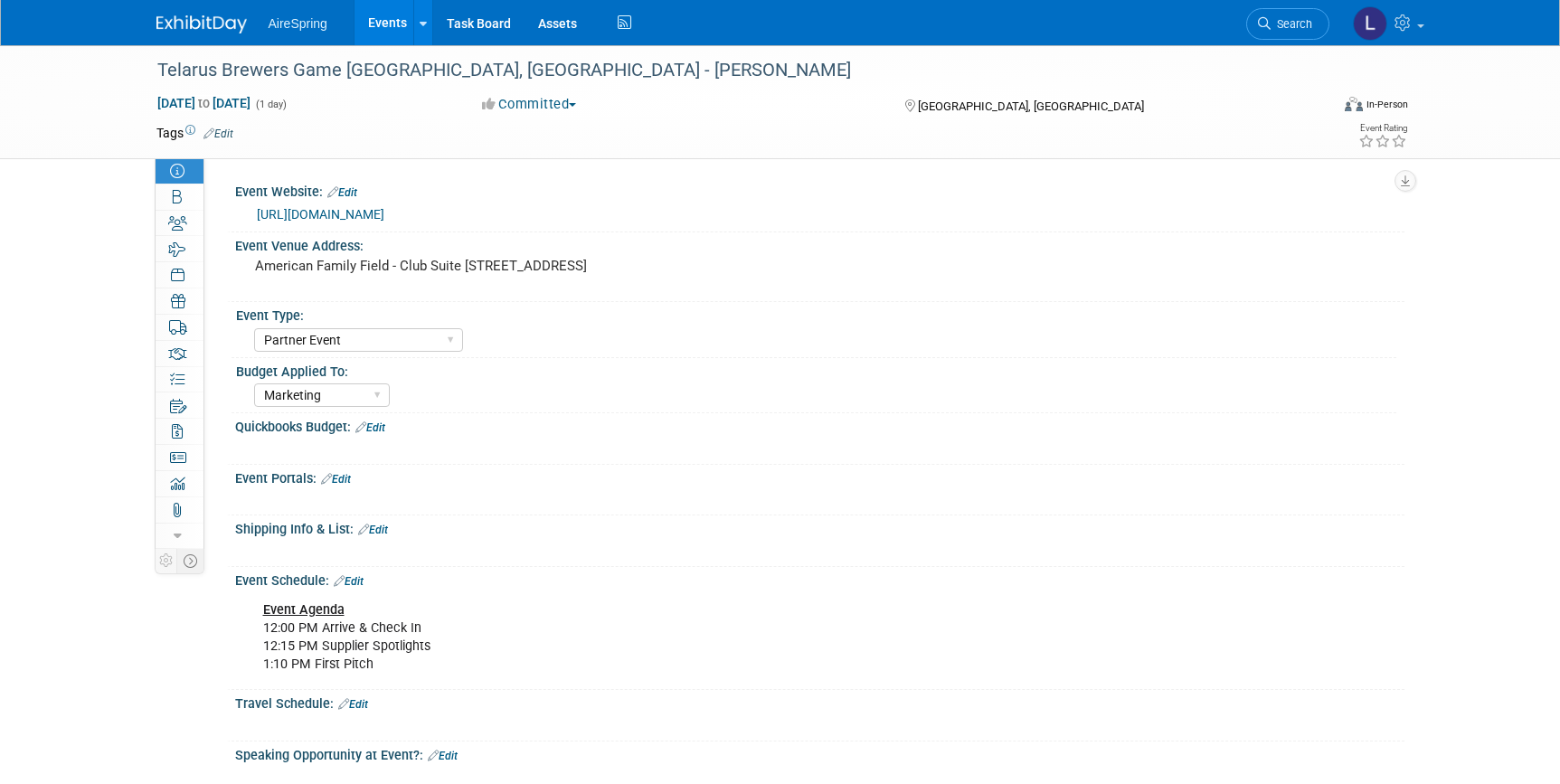
select select "Partner Event"
select select "Marketing"
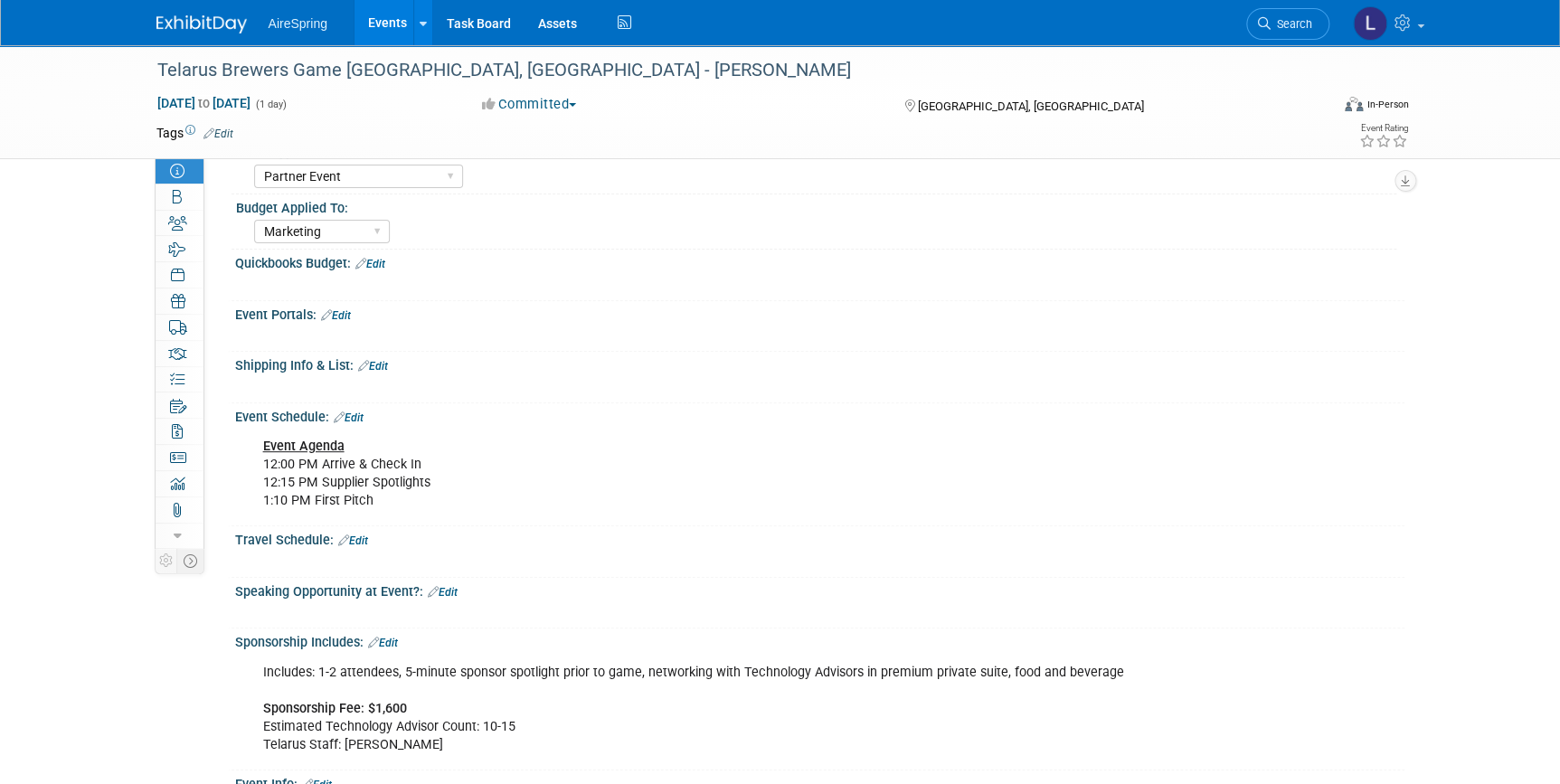
scroll to position [410, 0]
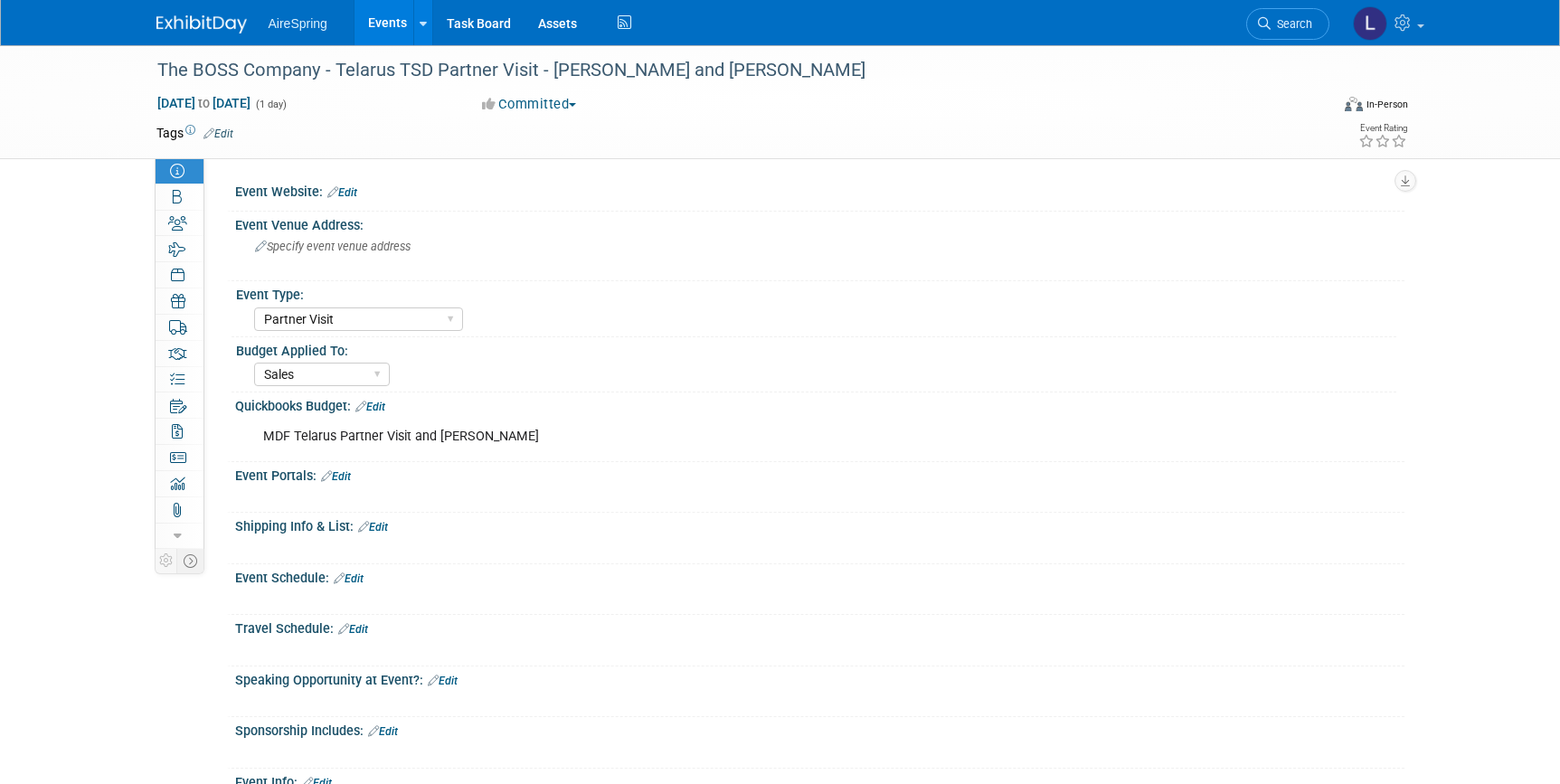
select select "Partner Visit"
select select "Sales"
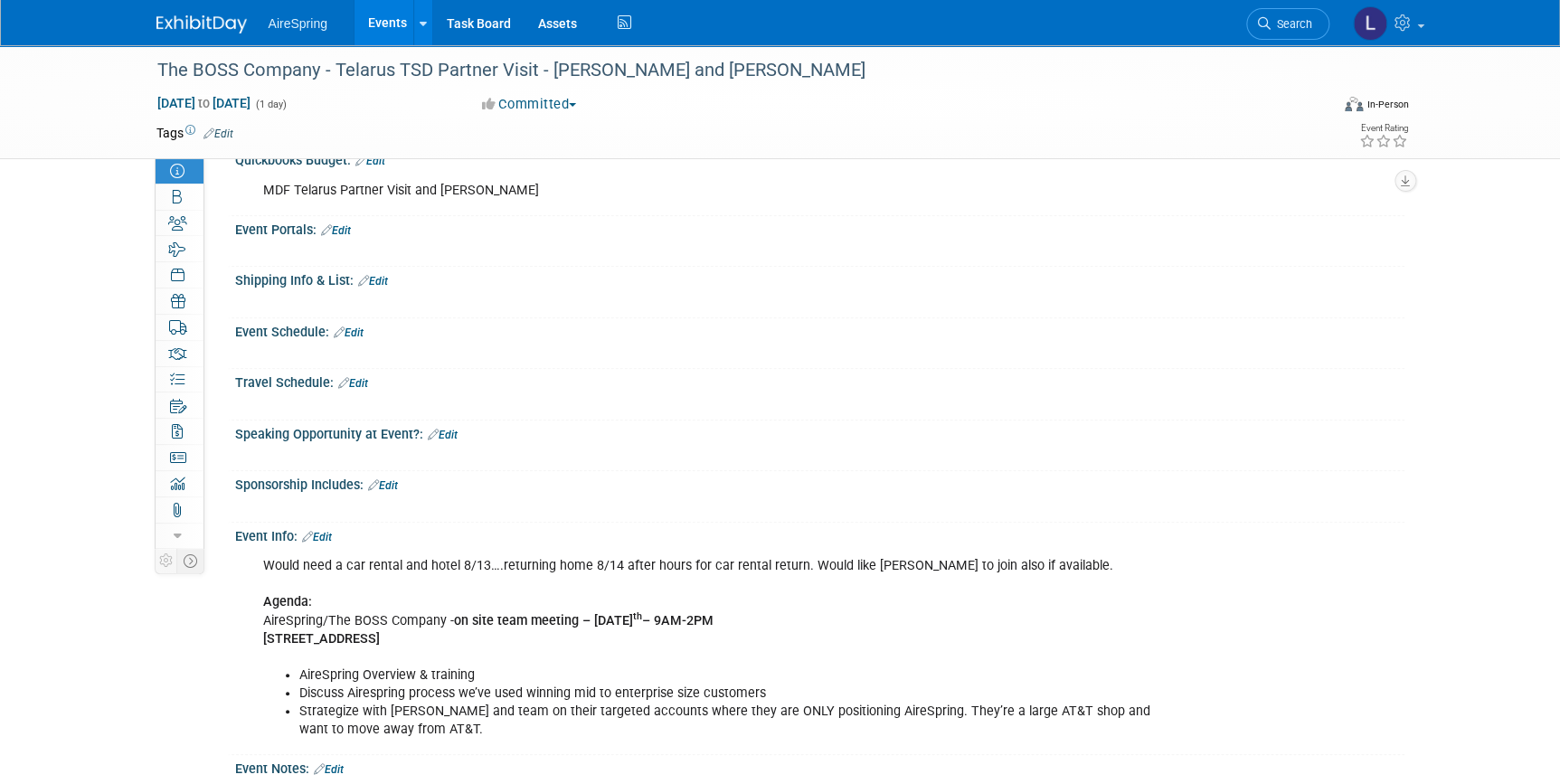
scroll to position [328, 0]
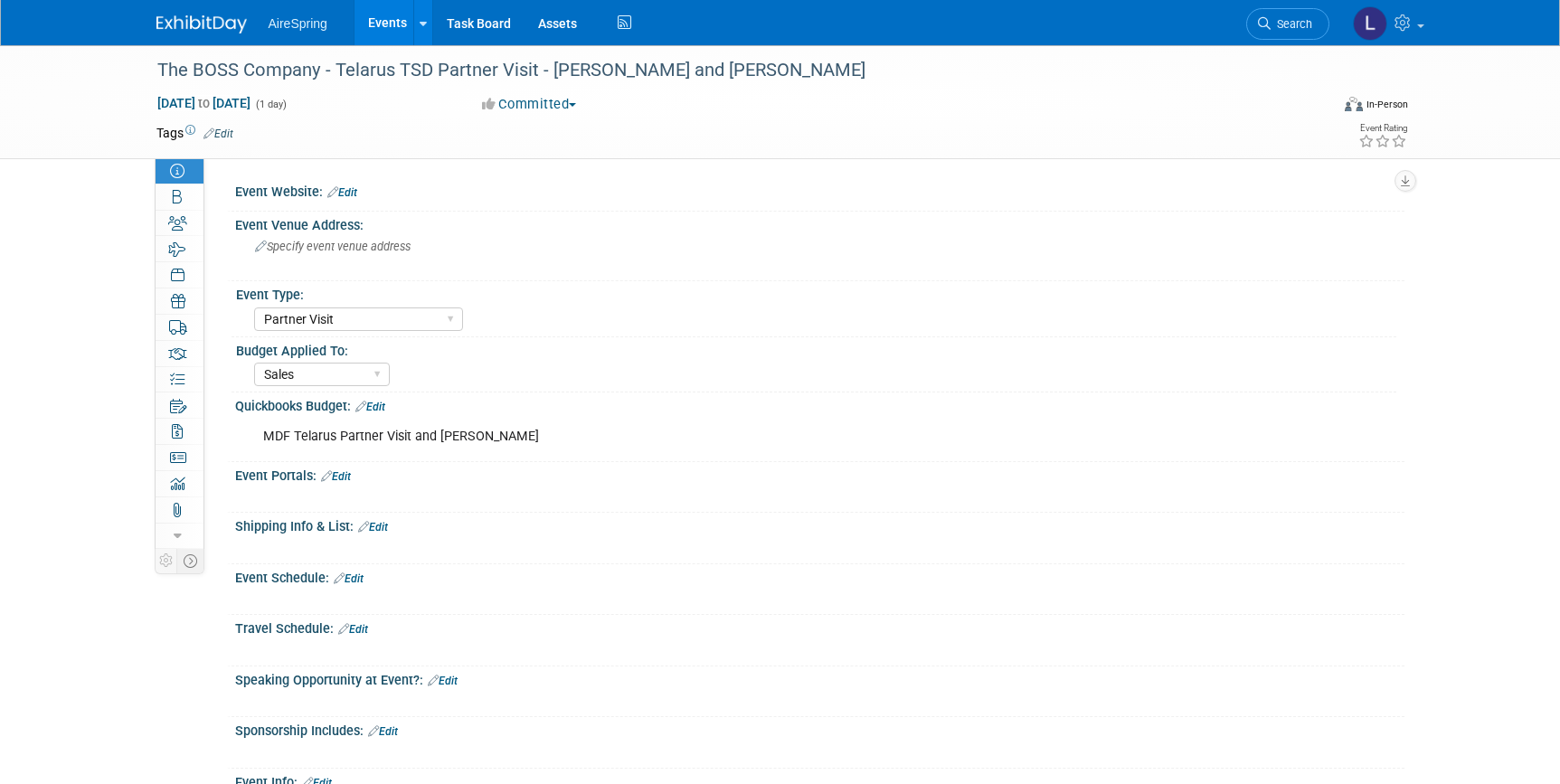
select select "Partner Visit"
select select "Sales"
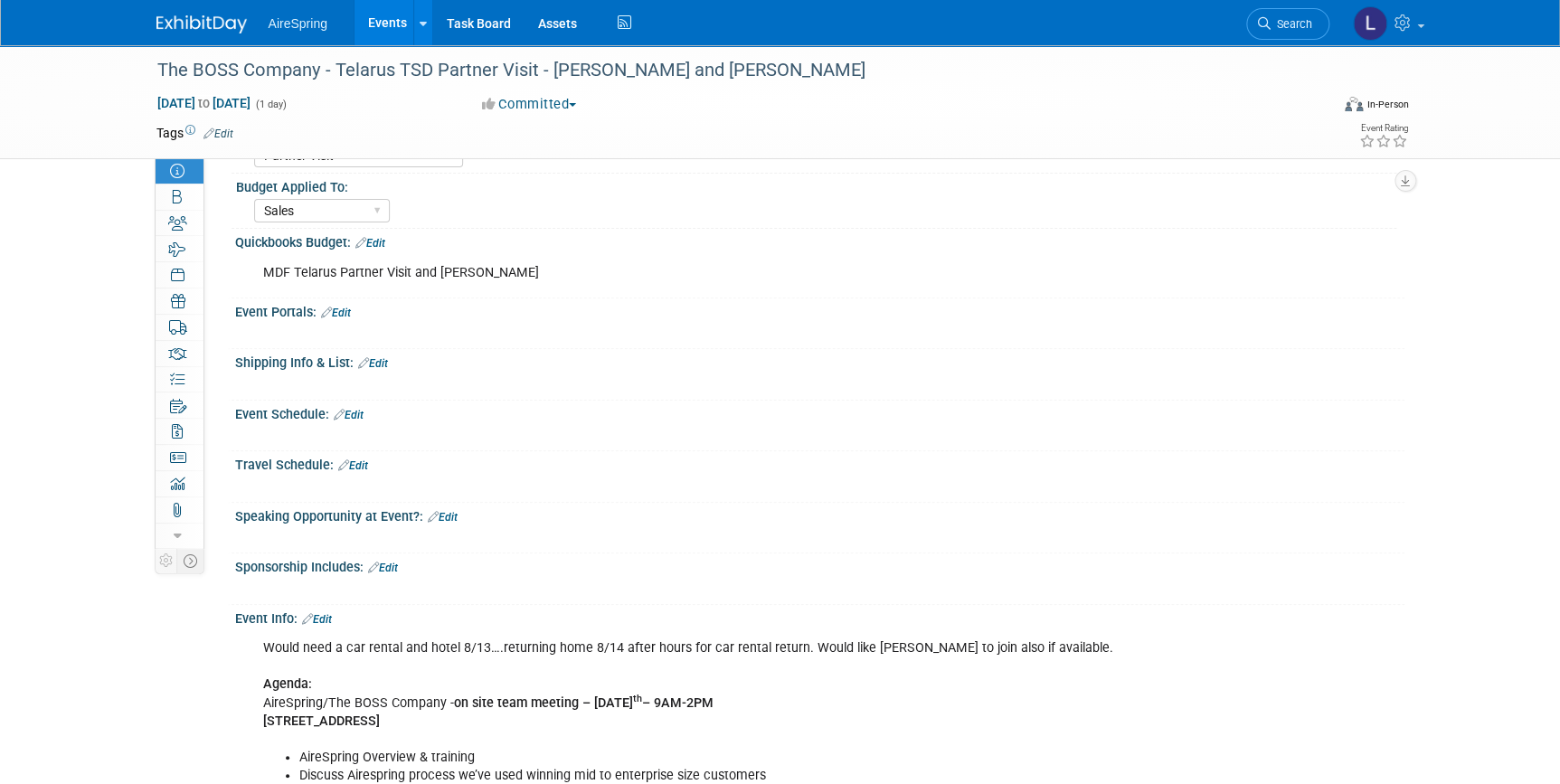
scroll to position [246, 0]
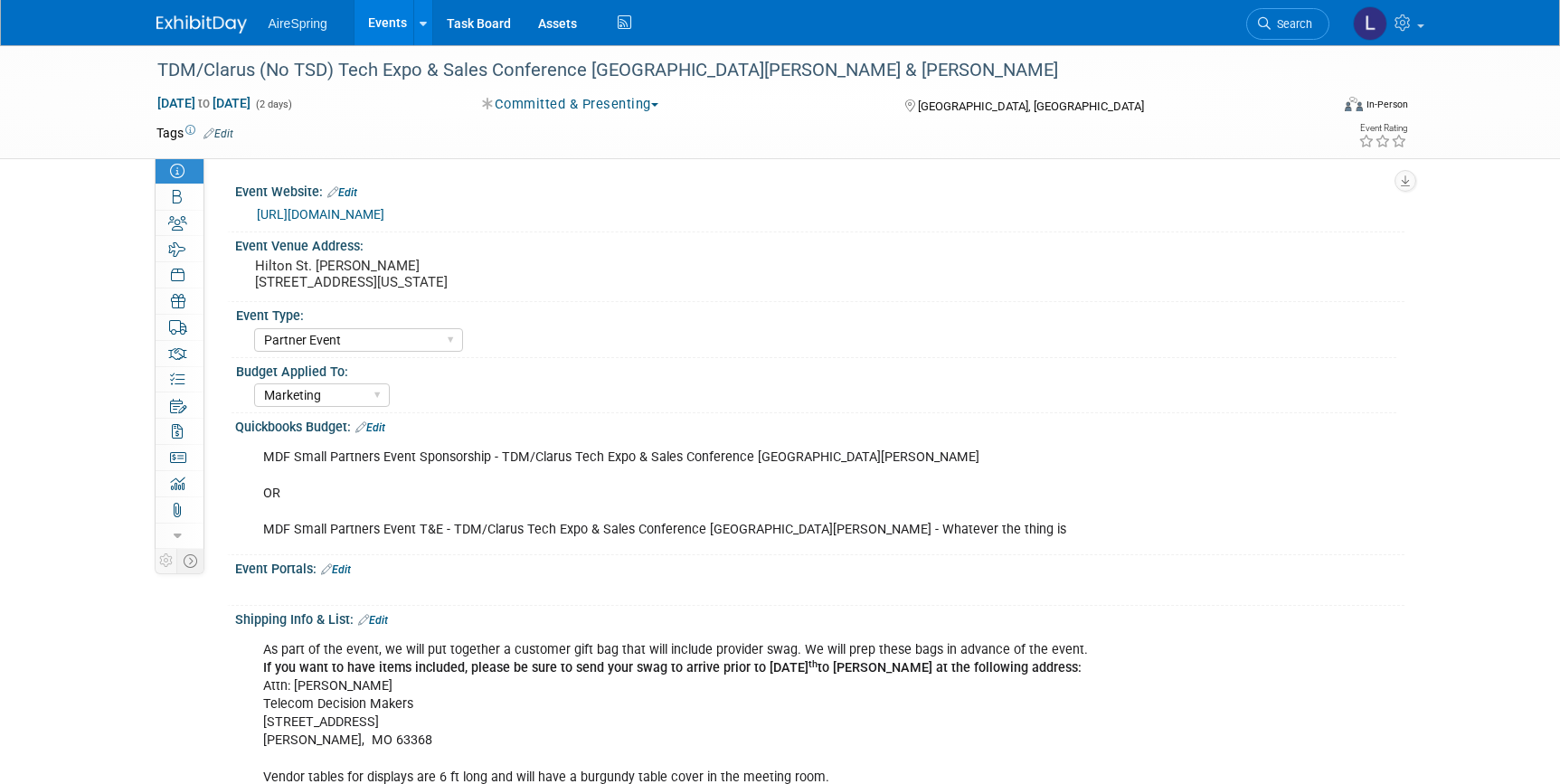
select select "Partner Event"
select select "Marketing"
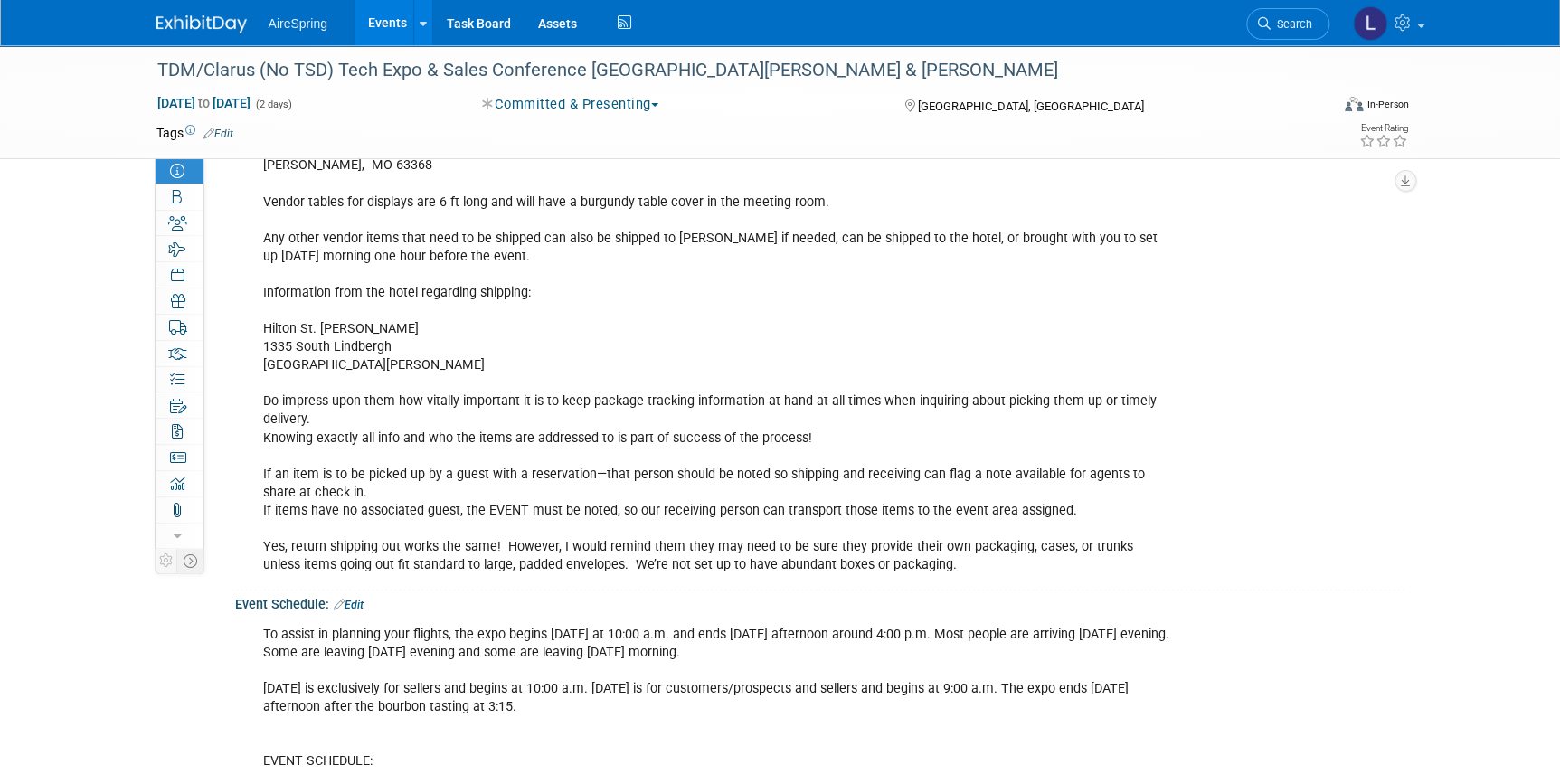
scroll to position [493, 0]
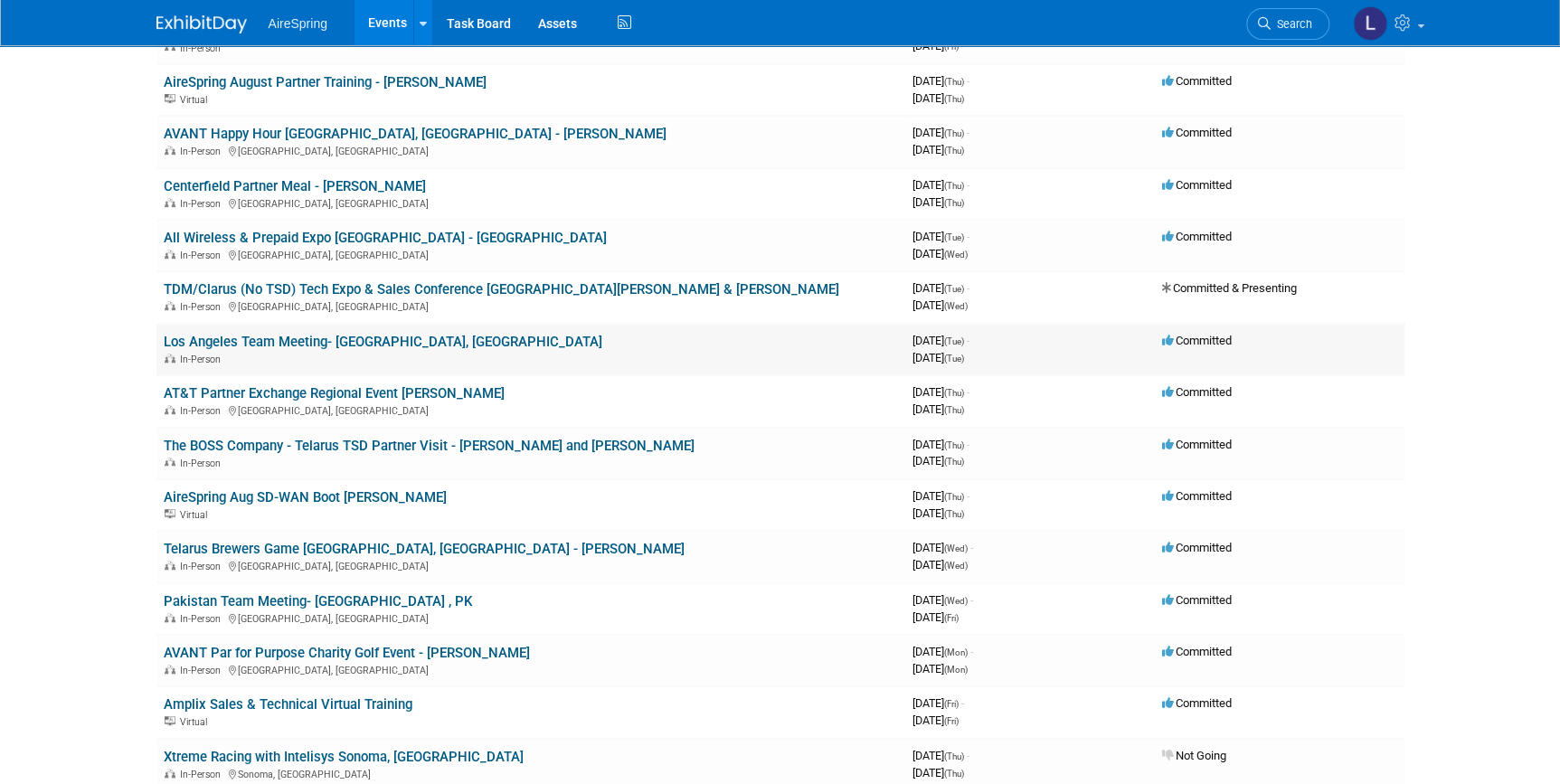
scroll to position [328, 0]
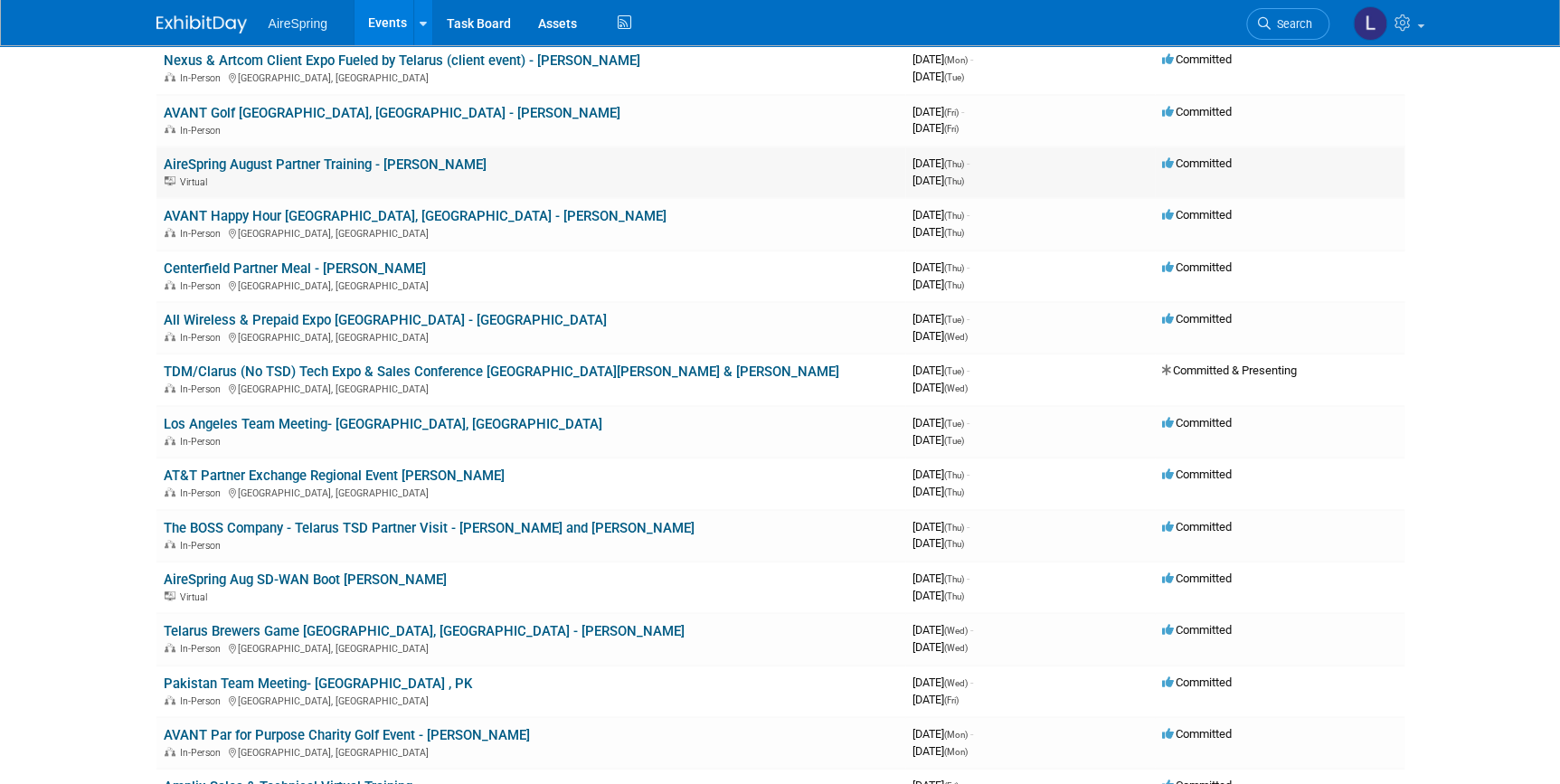
click at [511, 184] on div "Virtual" at bounding box center [530, 181] width 734 height 15
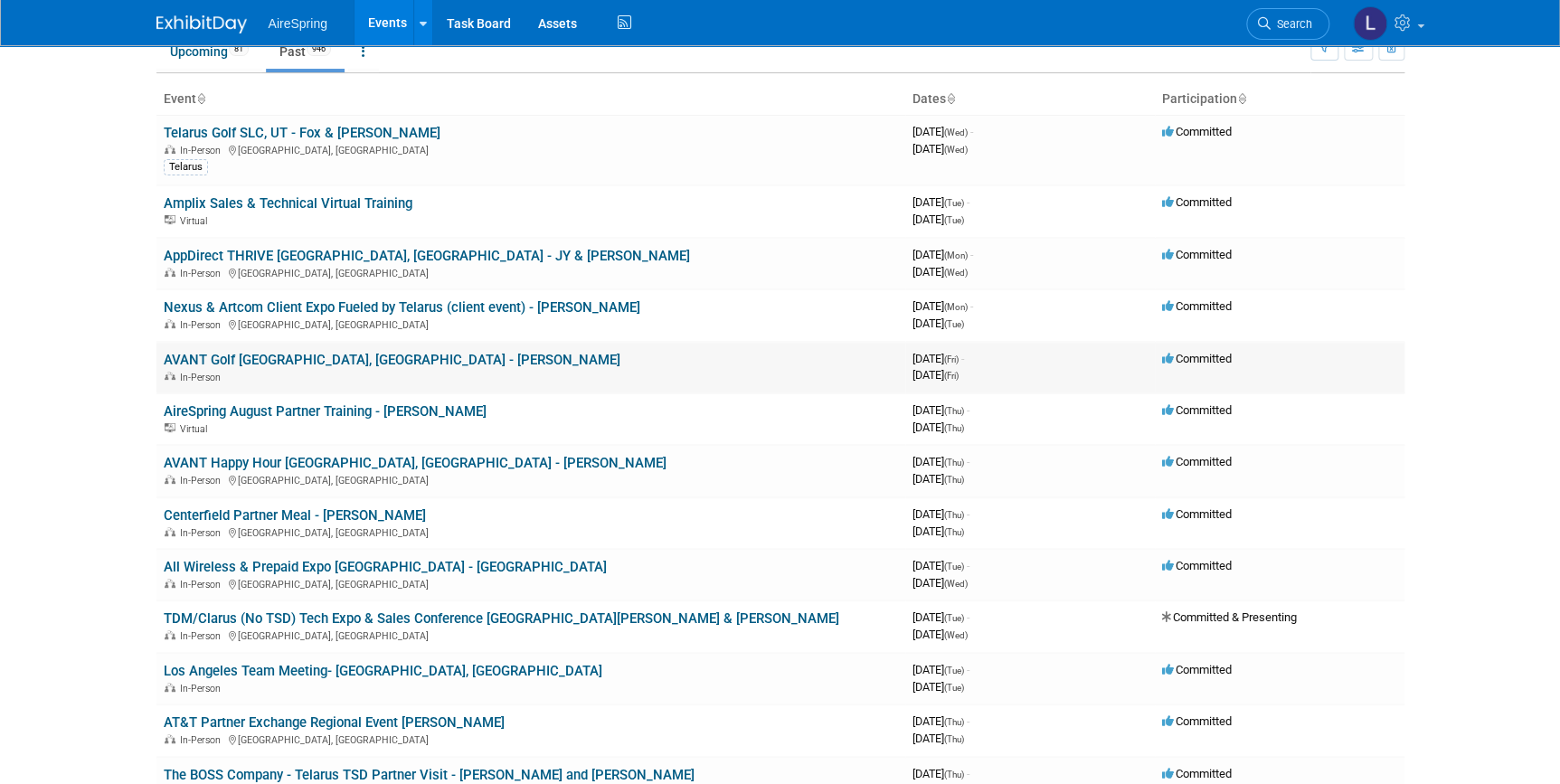
scroll to position [0, 0]
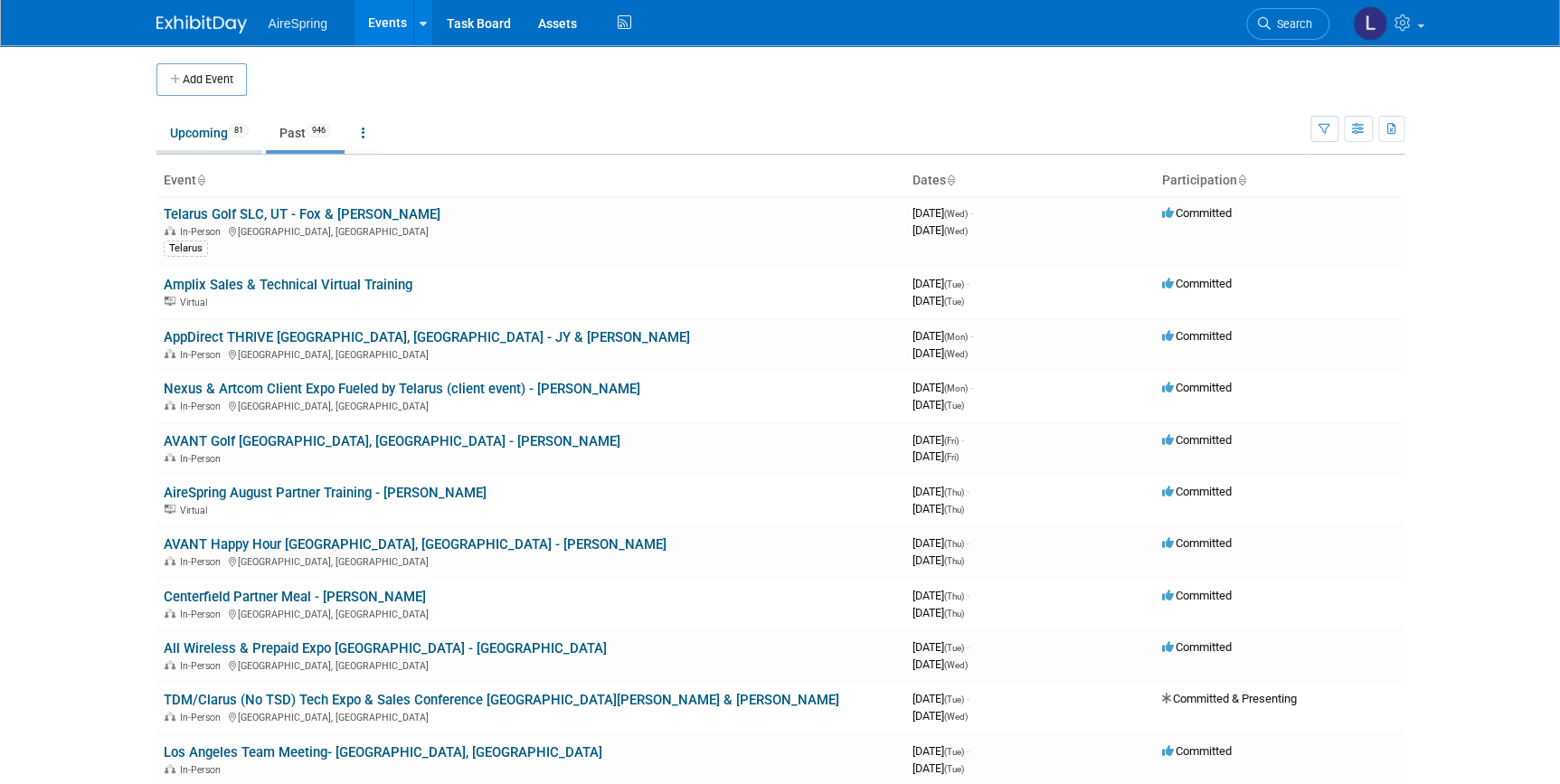
click at [214, 128] on link "Upcoming 81" at bounding box center [209, 133] width 106 height 35
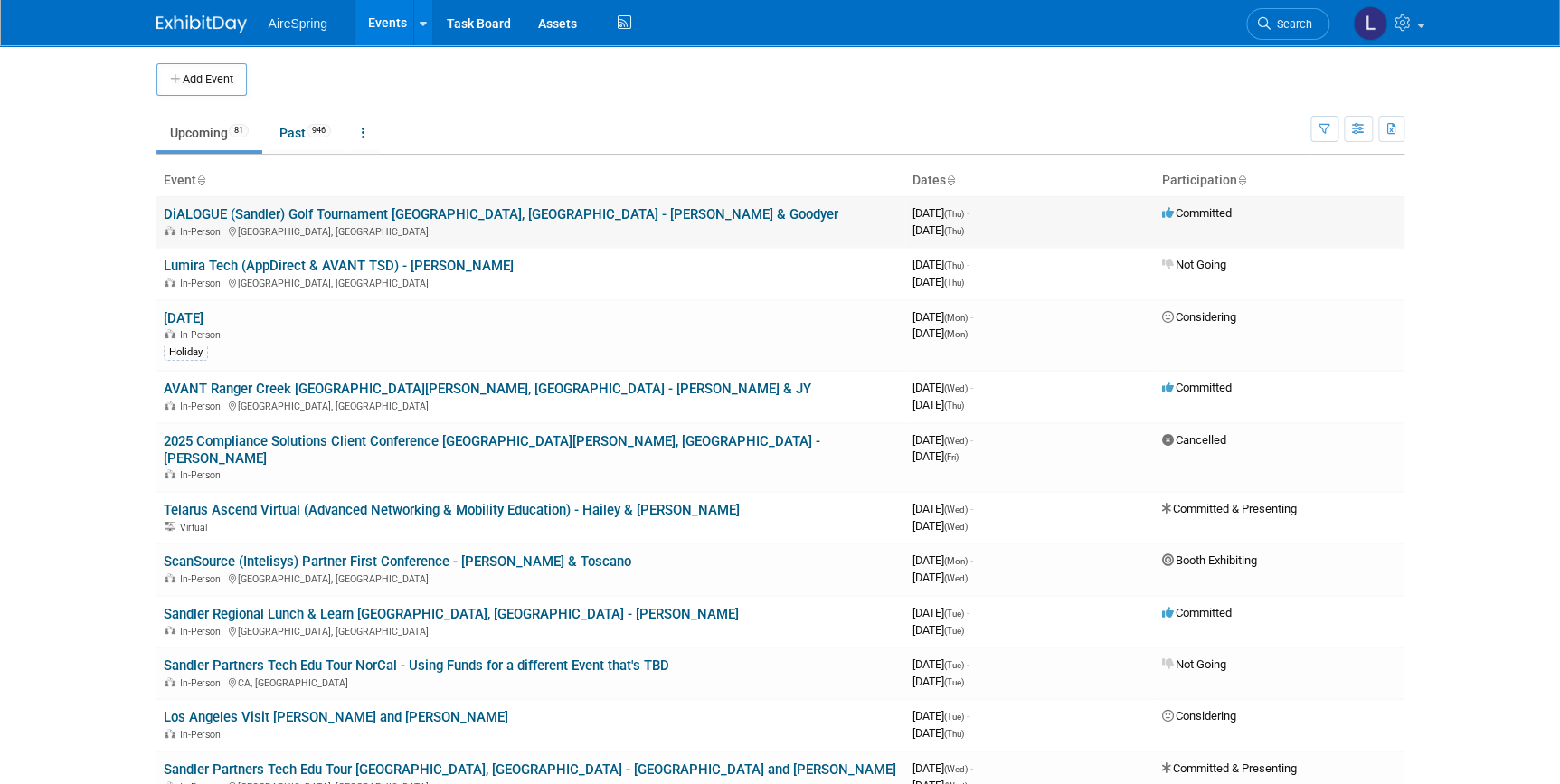
click at [408, 219] on link "DiALOGUE (Sandler) Golf Tournament [GEOGRAPHIC_DATA], [GEOGRAPHIC_DATA] - [PERS…" at bounding box center [501, 215] width 674 height 16
click at [253, 554] on link "ScanSource (Intelisys) Partner First Conference - [PERSON_NAME] & Toscano" at bounding box center [398, 562] width 468 height 16
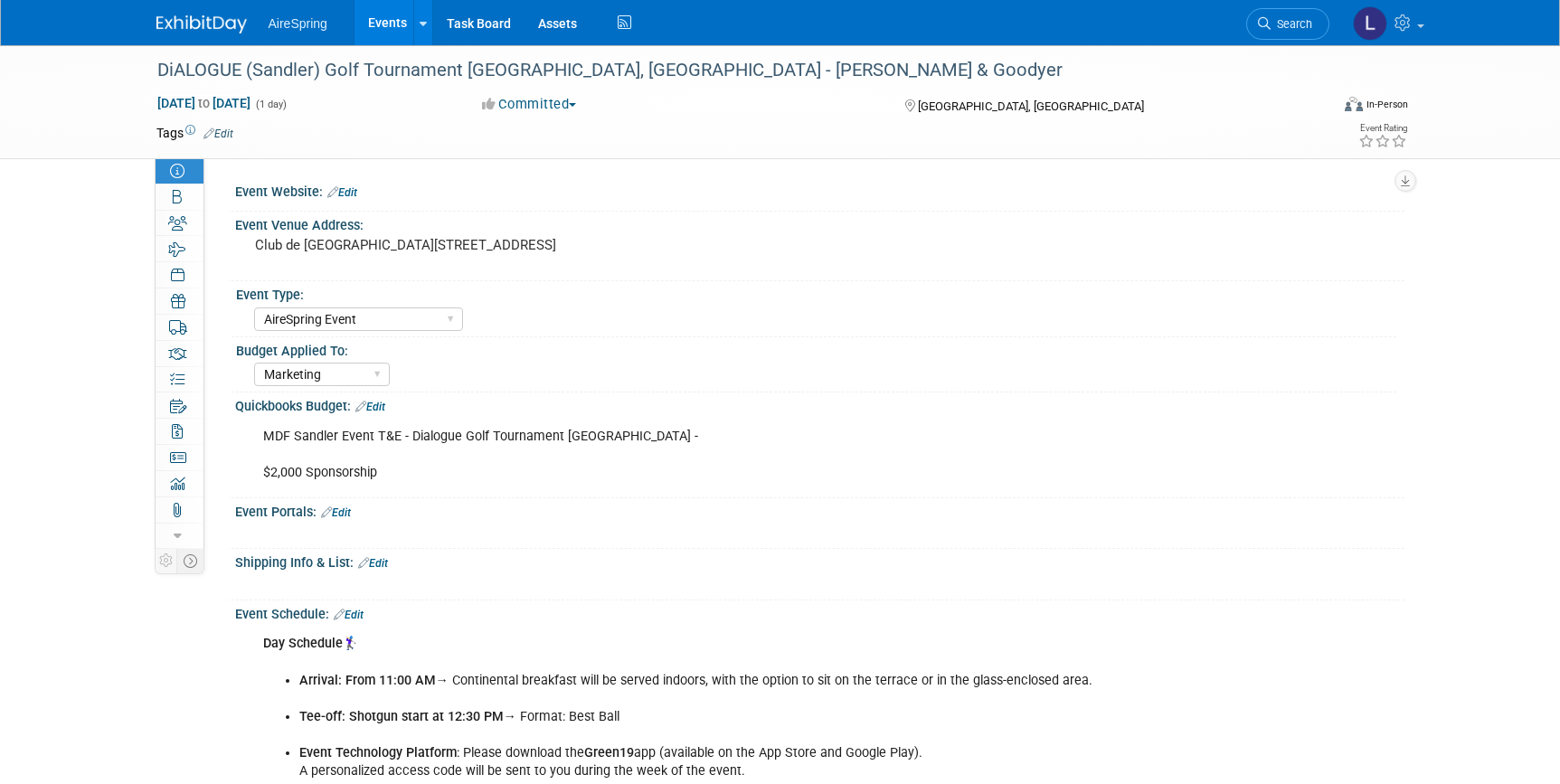
select select "AireSpring Event"
select select "Marketing"
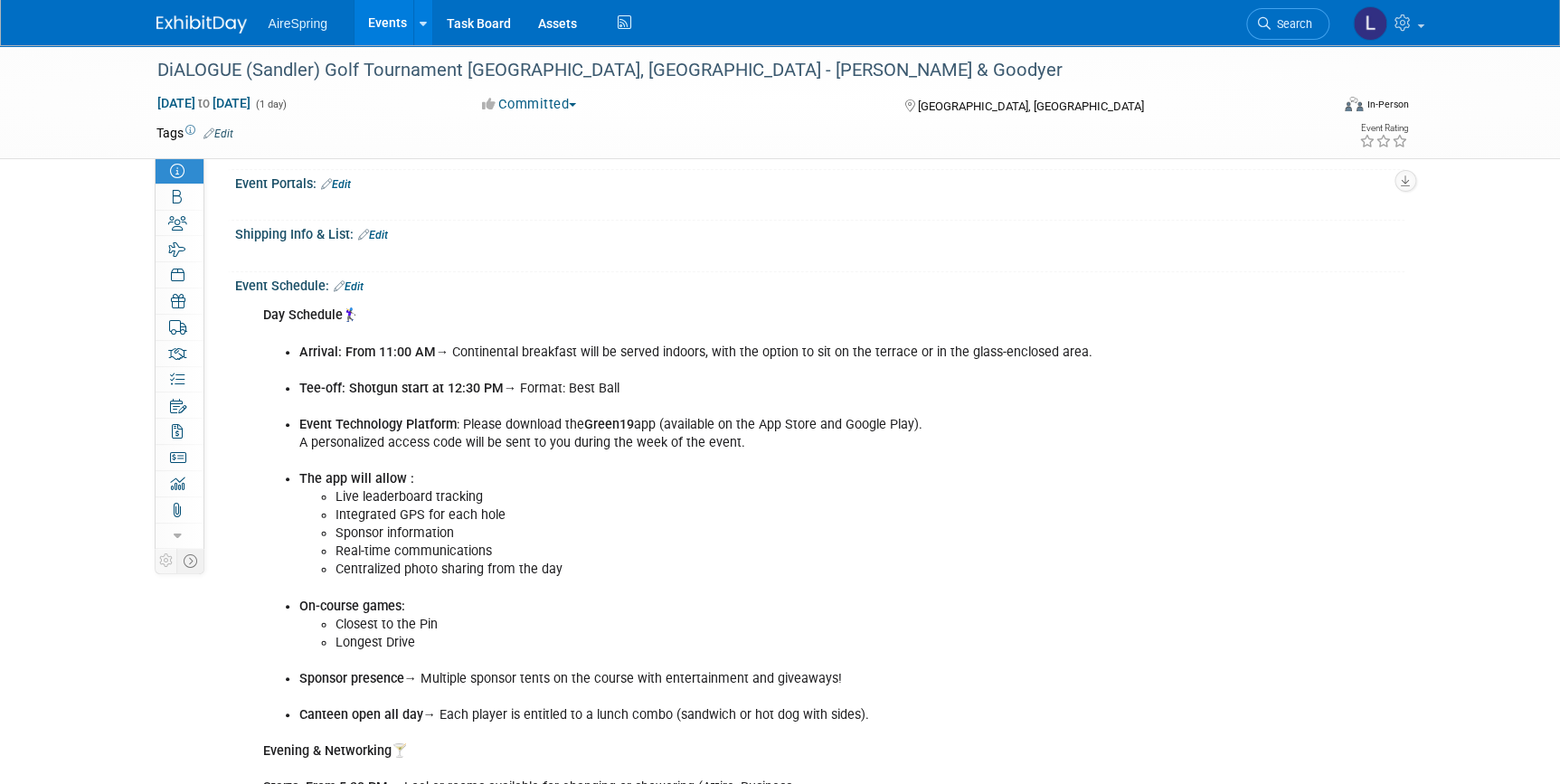
scroll to position [575, 0]
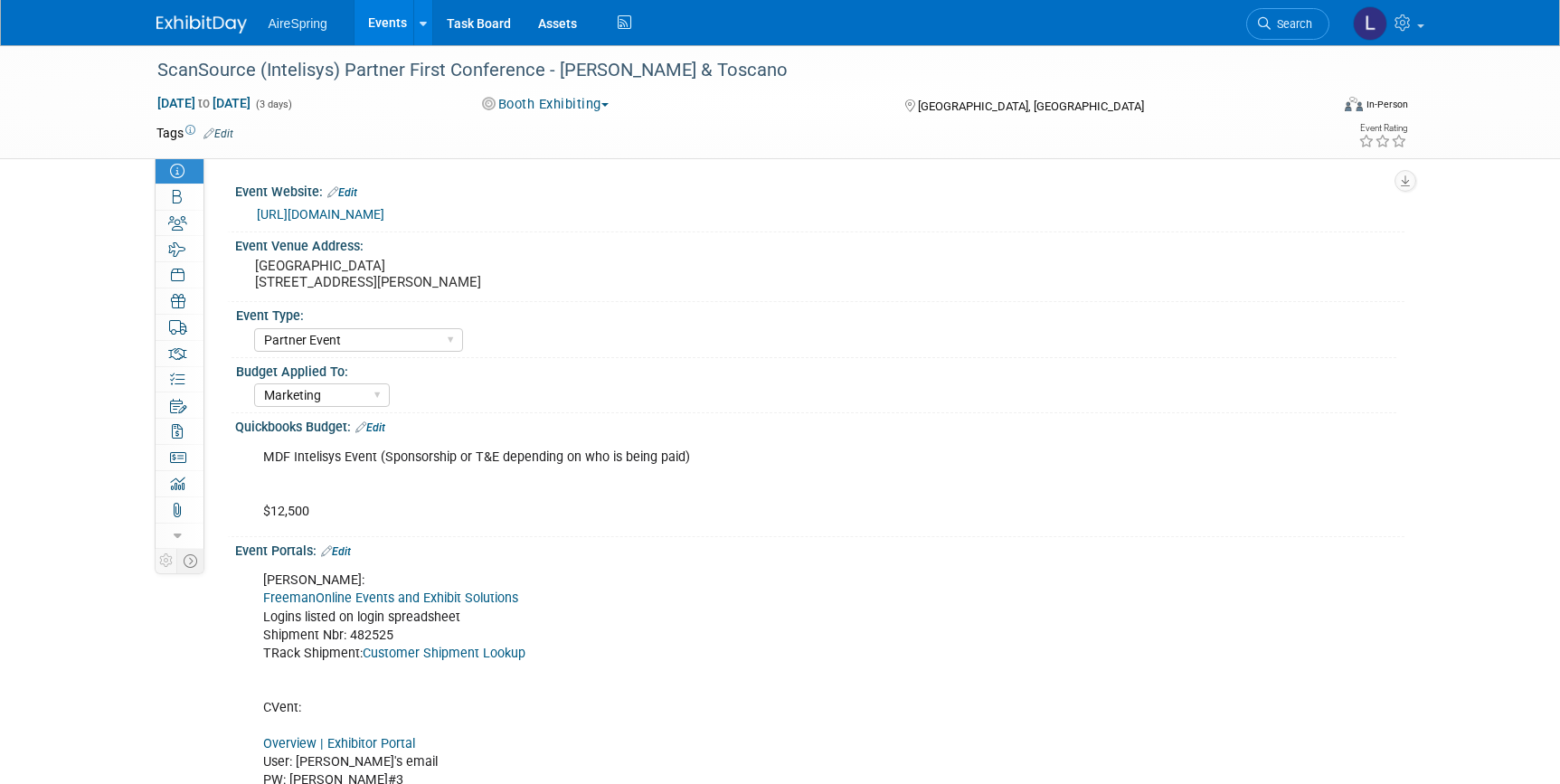
select select "Partner Event"
select select "Marketing"
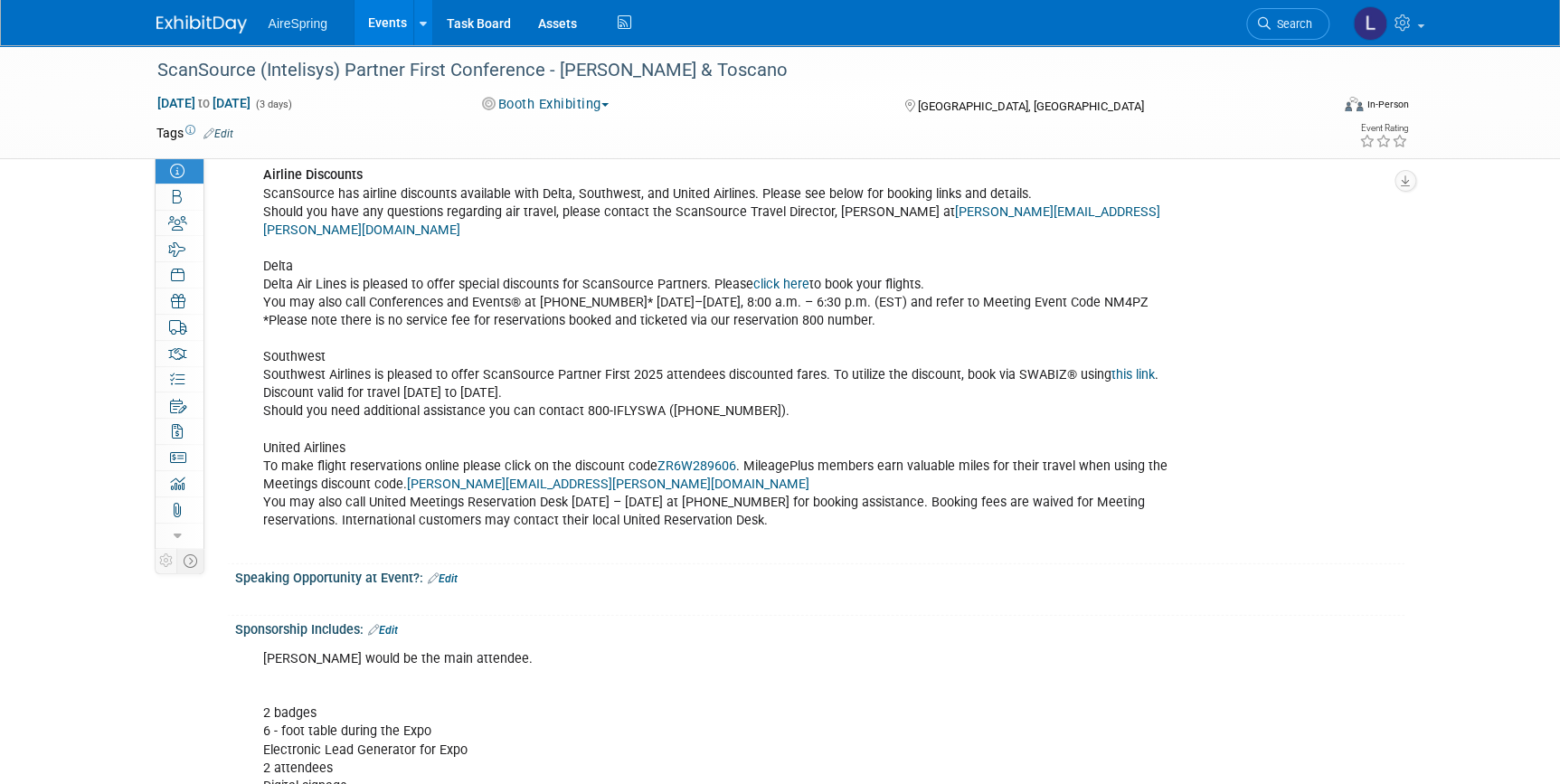
scroll to position [2383, 0]
